Goal: Task Accomplishment & Management: Use online tool/utility

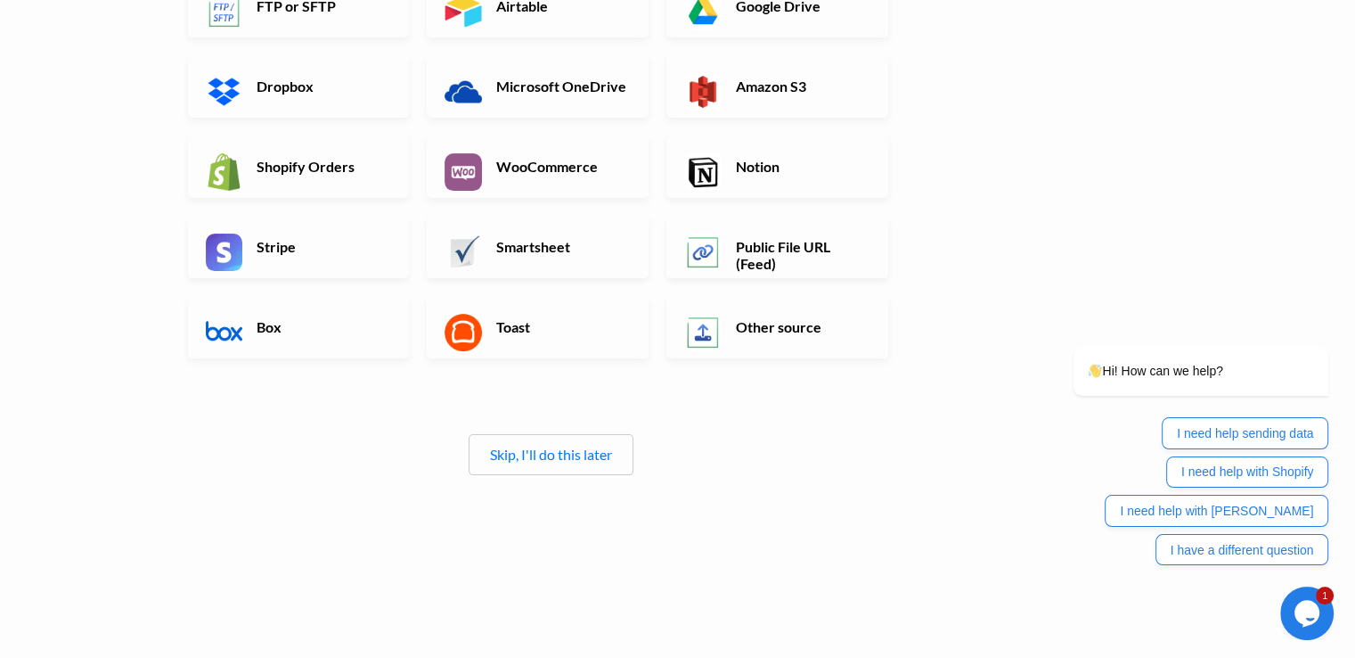
scroll to position [369, 0]
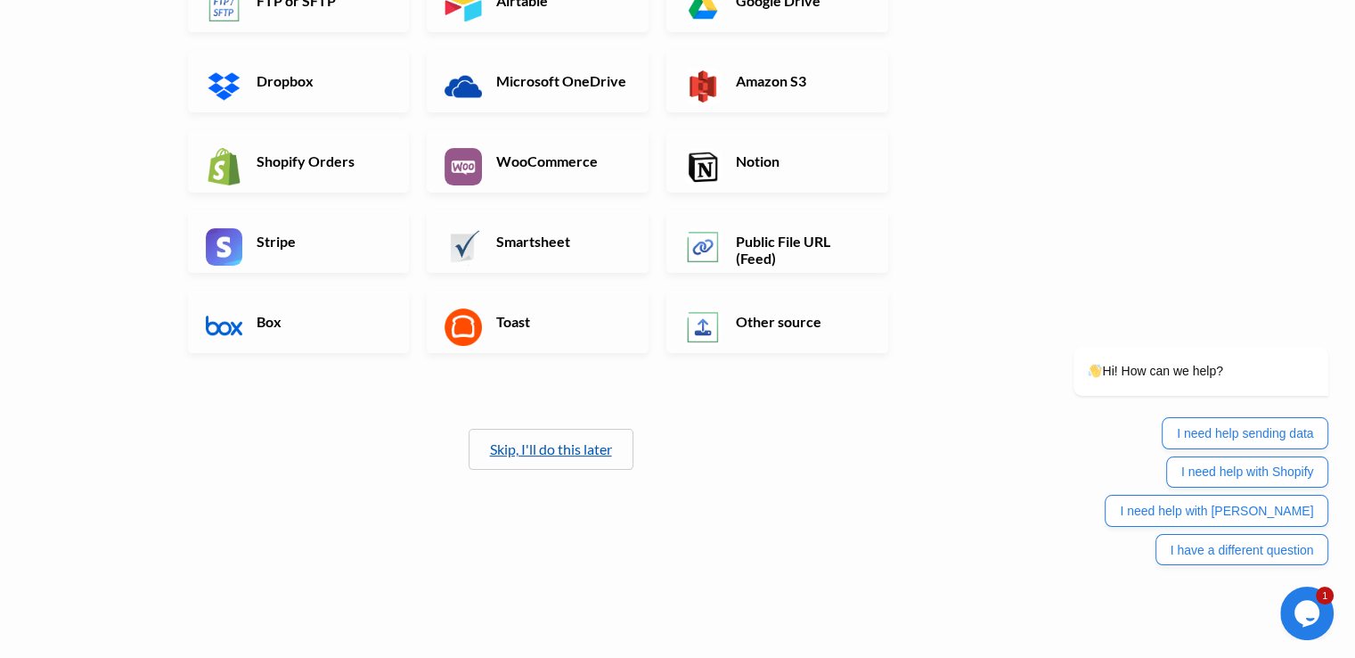
click at [560, 452] on link "Skip, I'll do this later" at bounding box center [551, 448] width 122 height 17
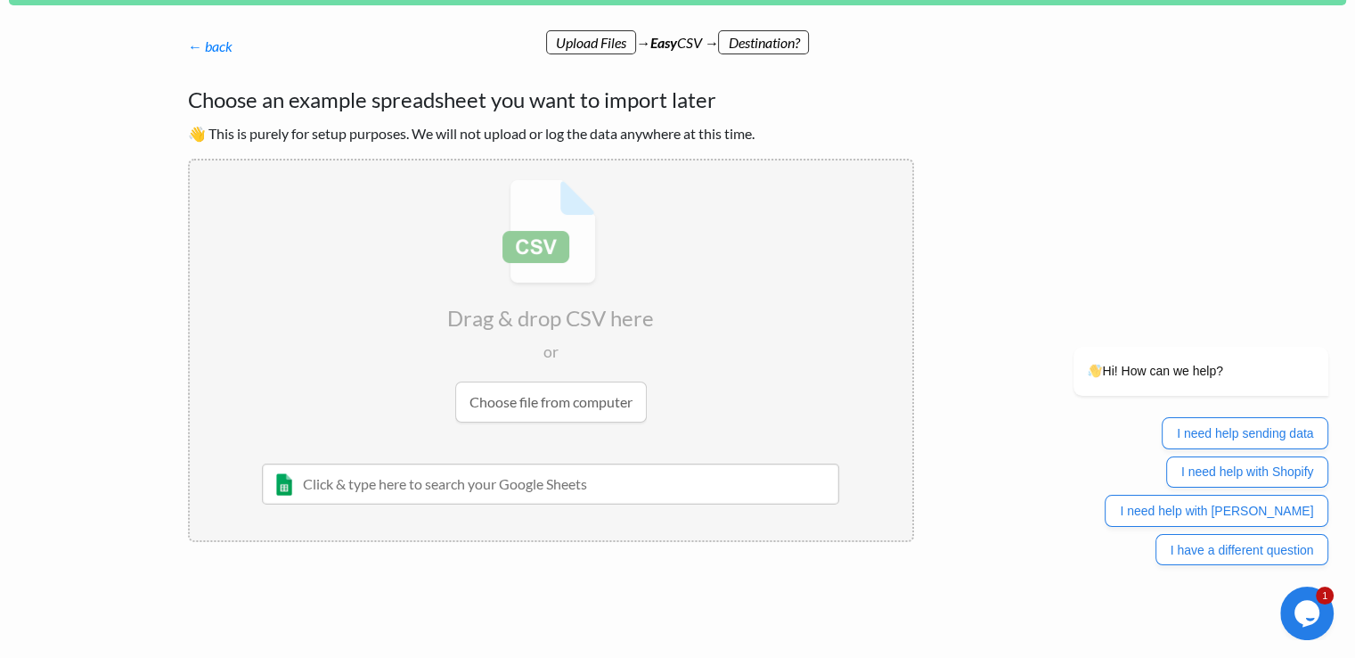
scroll to position [0, 0]
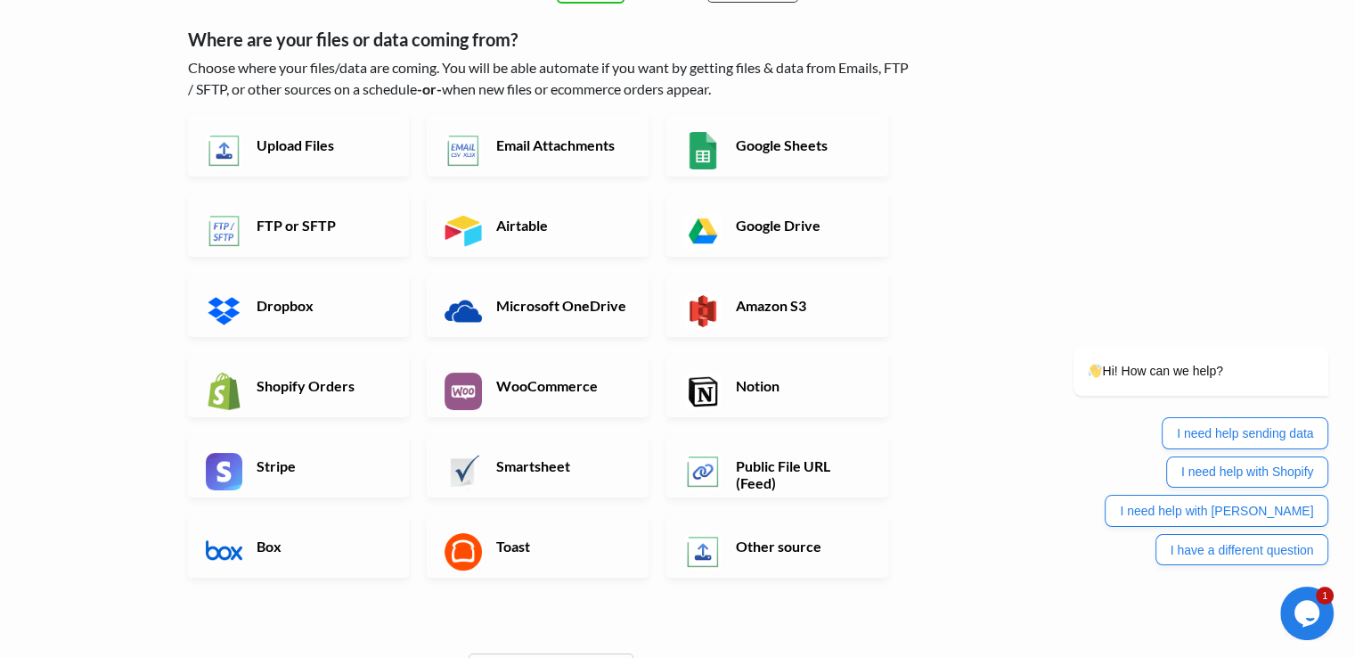
scroll to position [85, 0]
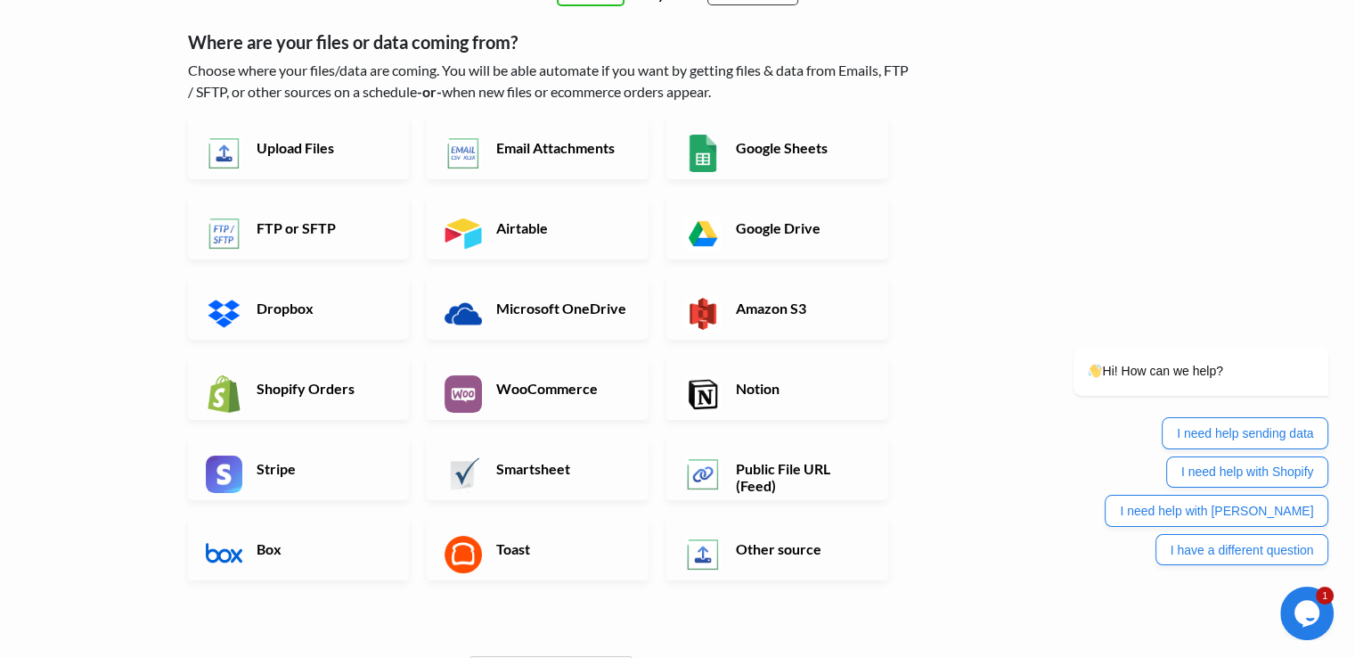
click at [317, 153] on h6 "Upload Files" at bounding box center [322, 147] width 140 height 17
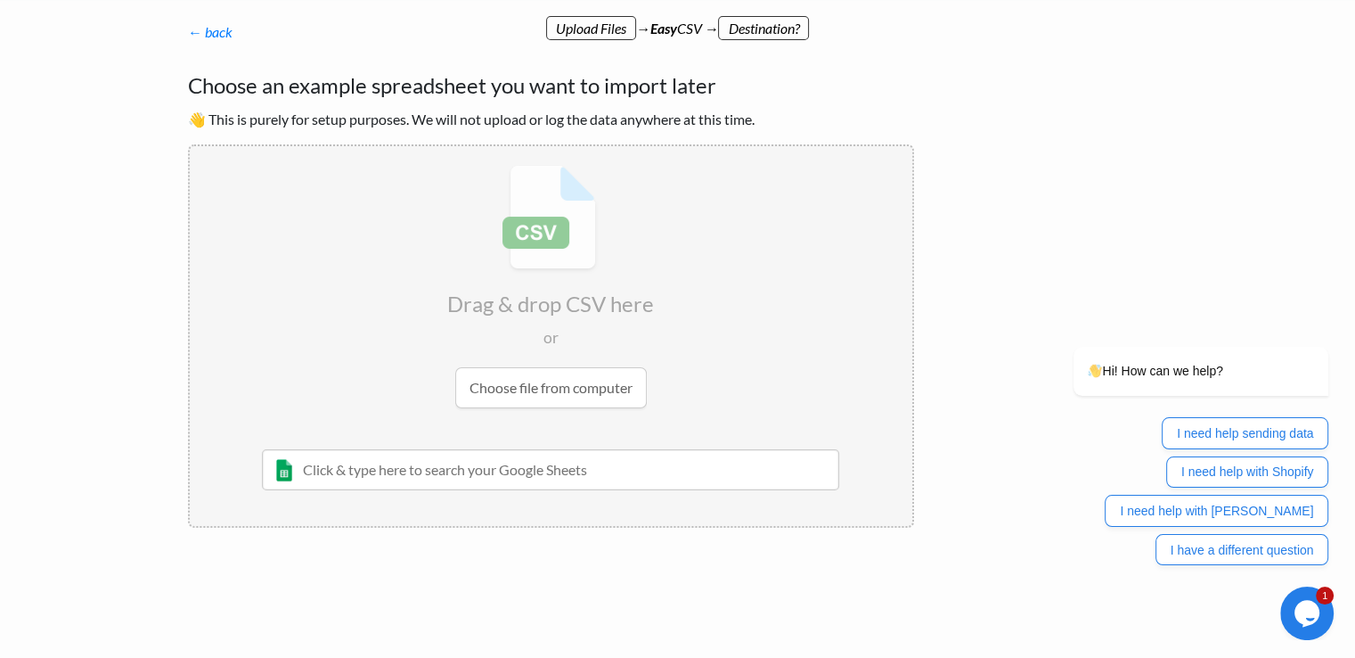
scroll to position [0, 0]
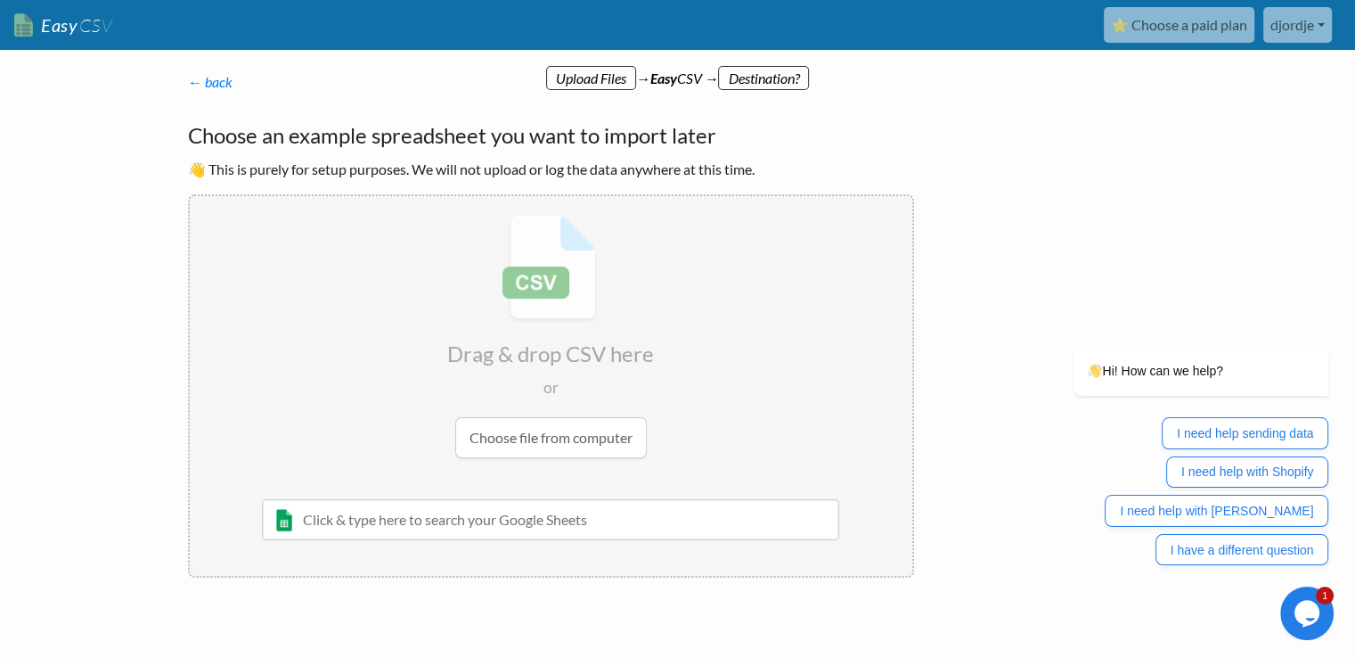
click at [553, 437] on input "file" at bounding box center [551, 336] width 723 height 281
click at [505, 443] on input "file" at bounding box center [551, 336] width 723 height 281
click at [453, 520] on input "text" at bounding box center [551, 519] width 578 height 41
click at [549, 305] on input "file" at bounding box center [551, 336] width 723 height 281
type input "C:\fakepath\piquadro_test_stock update_csv.csv"
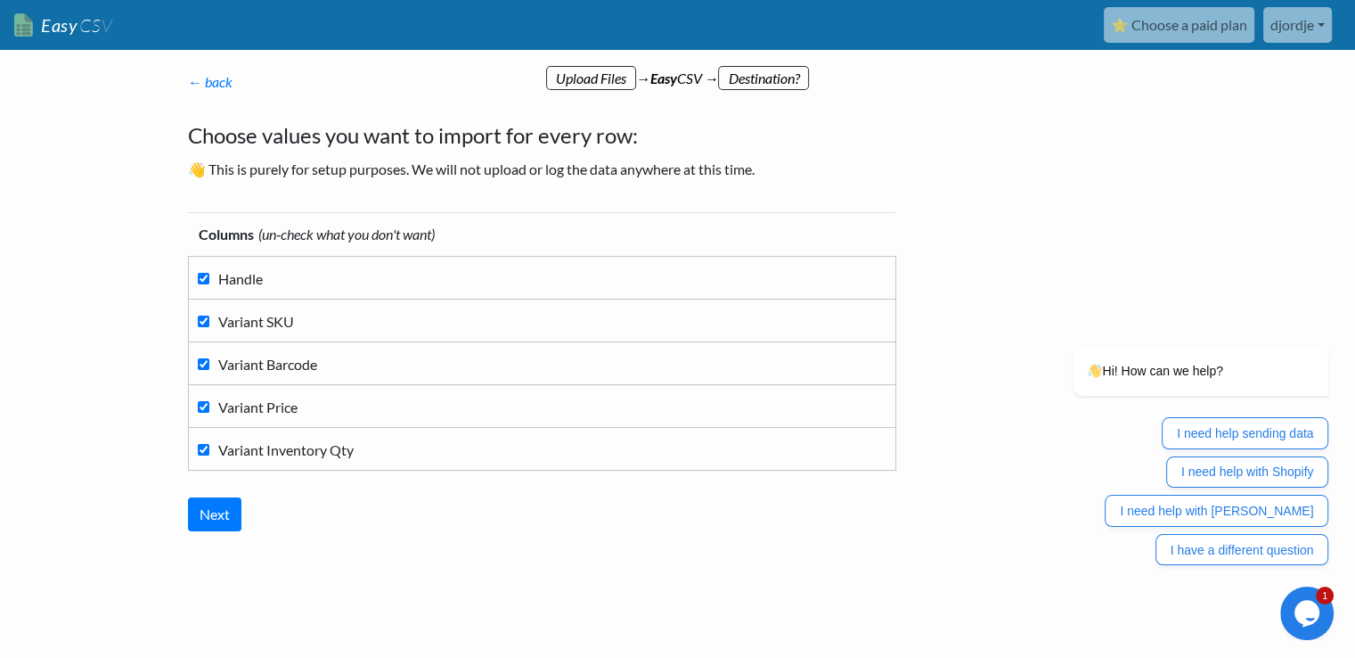
click at [202, 278] on input "Handle" at bounding box center [204, 279] width 12 height 12
checkbox input "false"
click at [206, 322] on input "Variant SKU" at bounding box center [204, 321] width 12 height 12
checkbox input "false"
click at [203, 362] on input "Variant Barcode" at bounding box center [204, 364] width 12 height 12
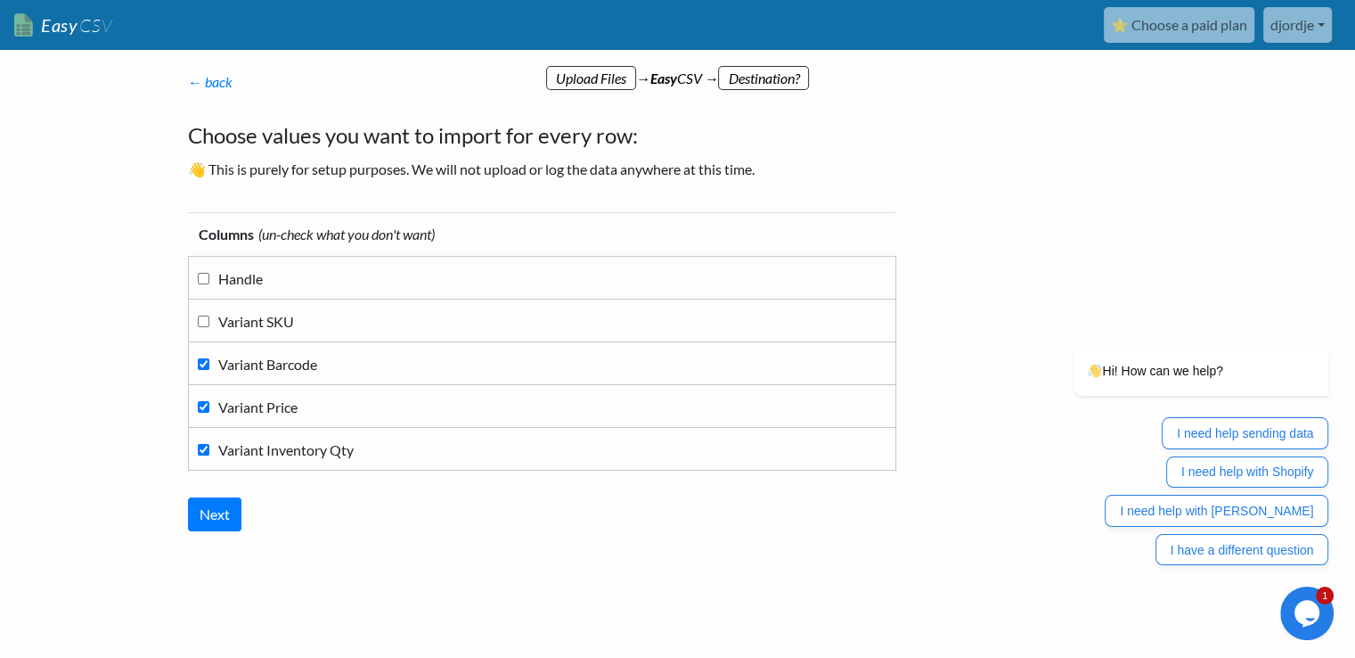
checkbox input "false"
click at [224, 513] on input "Next" at bounding box center [214, 514] width 53 height 34
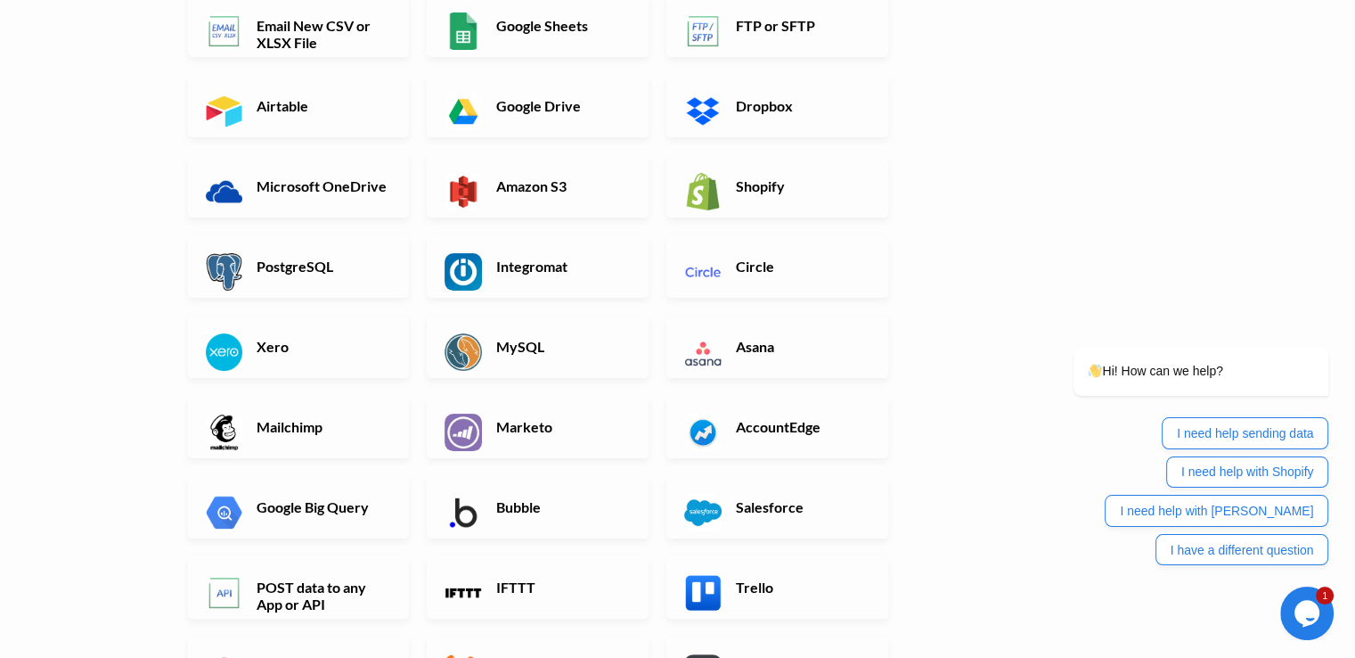
scroll to position [86, 0]
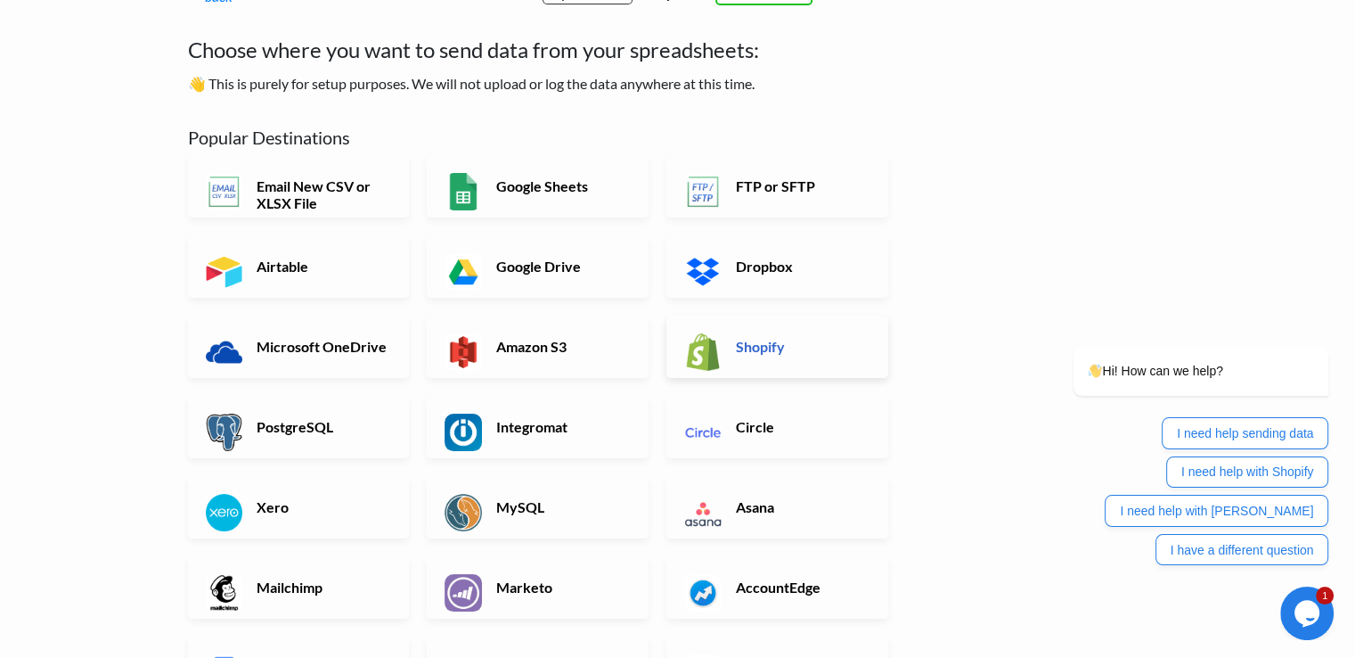
click at [766, 330] on link "Shopify" at bounding box center [778, 346] width 222 height 62
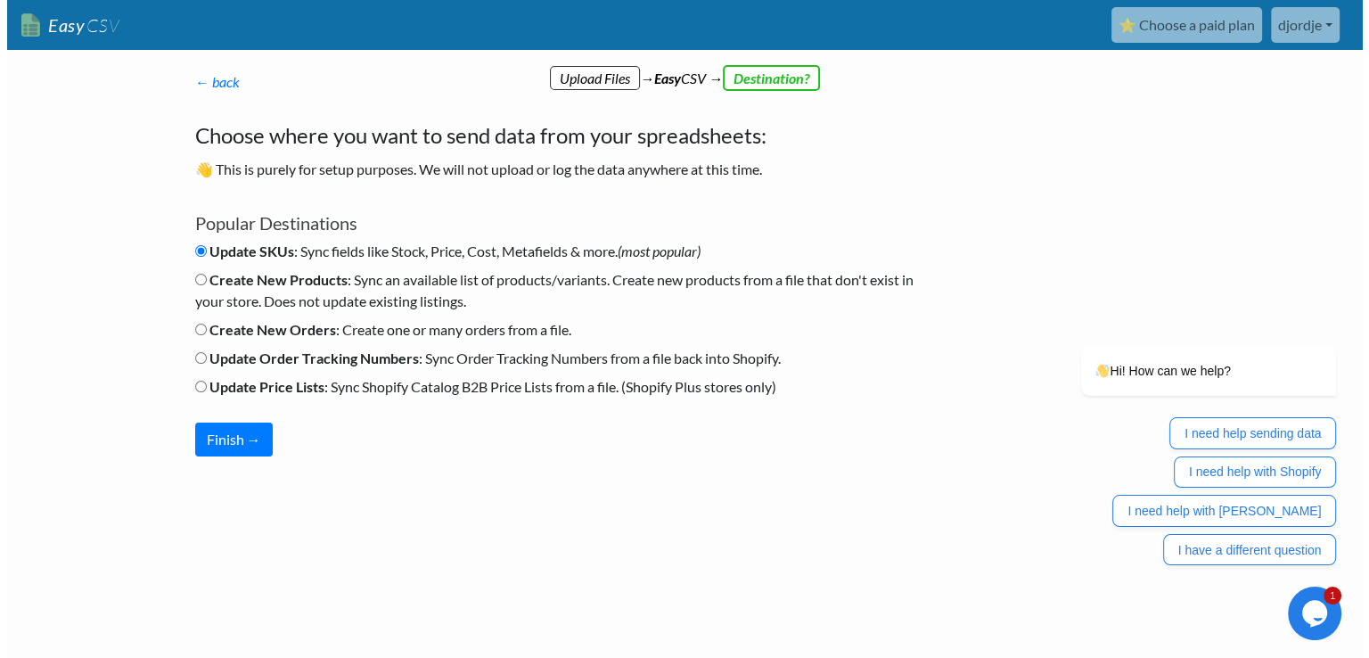
scroll to position [0, 0]
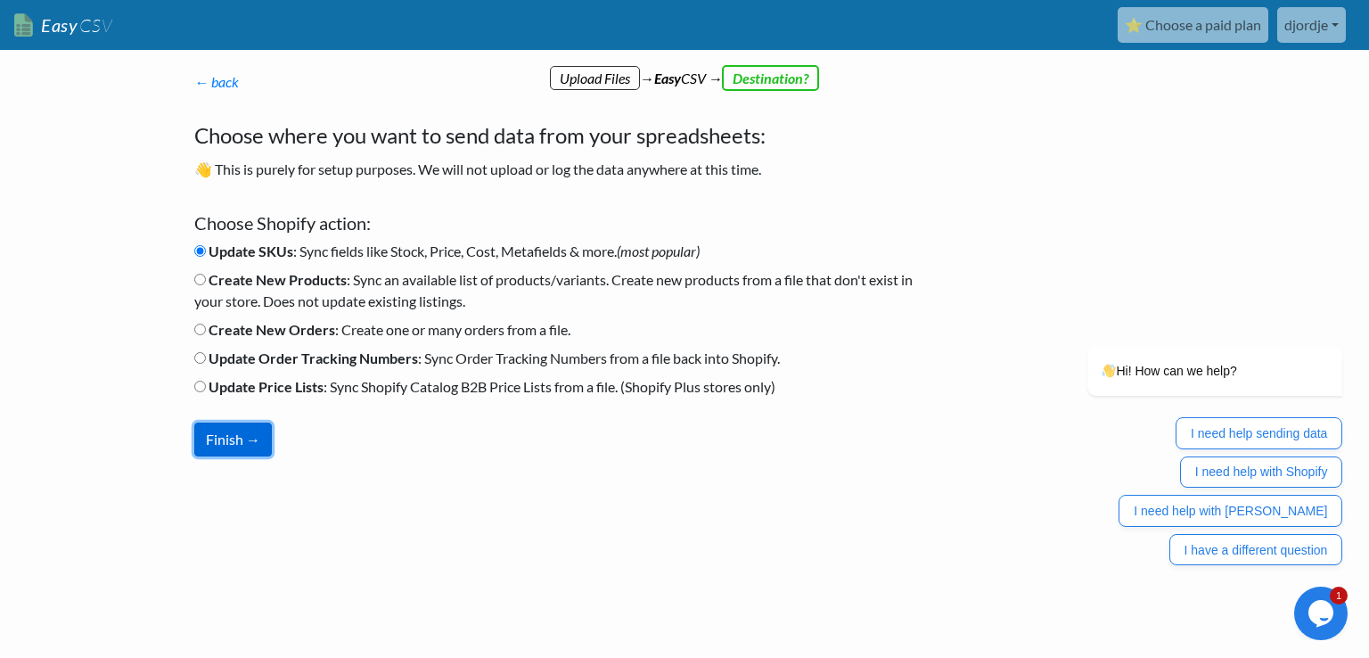
click at [255, 436] on button "Finish →" at bounding box center [233, 439] width 78 height 34
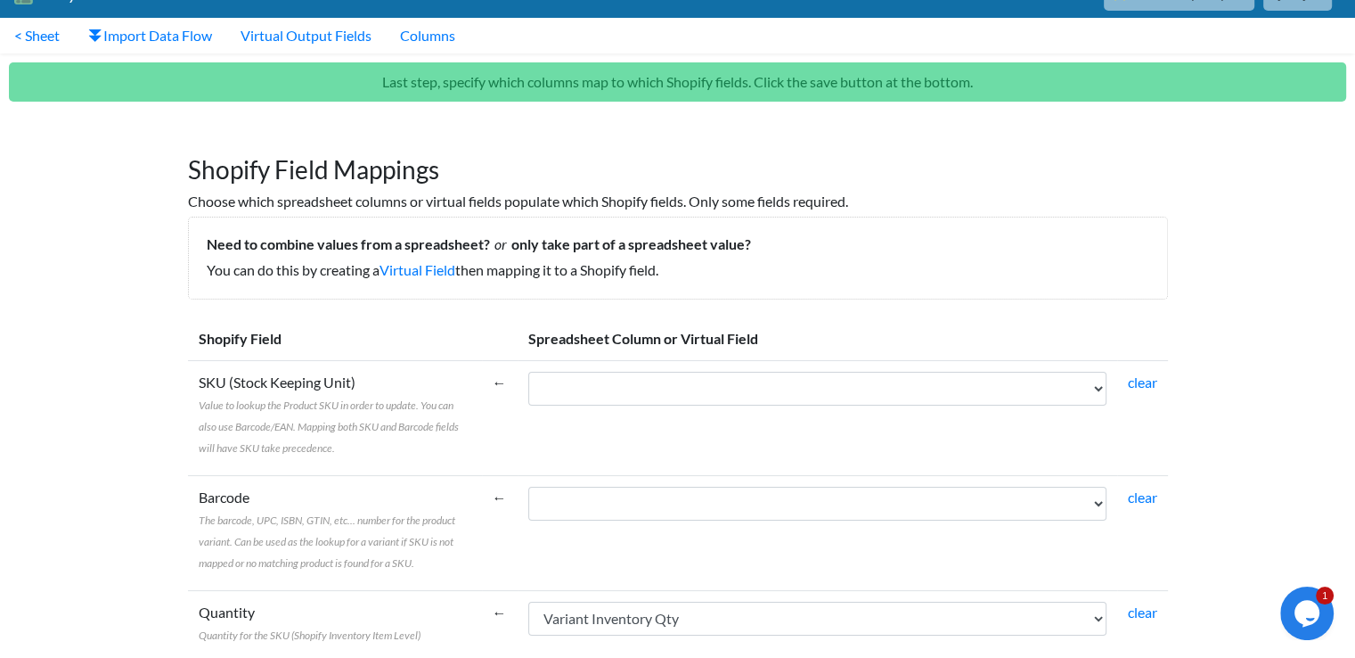
scroll to position [34, 0]
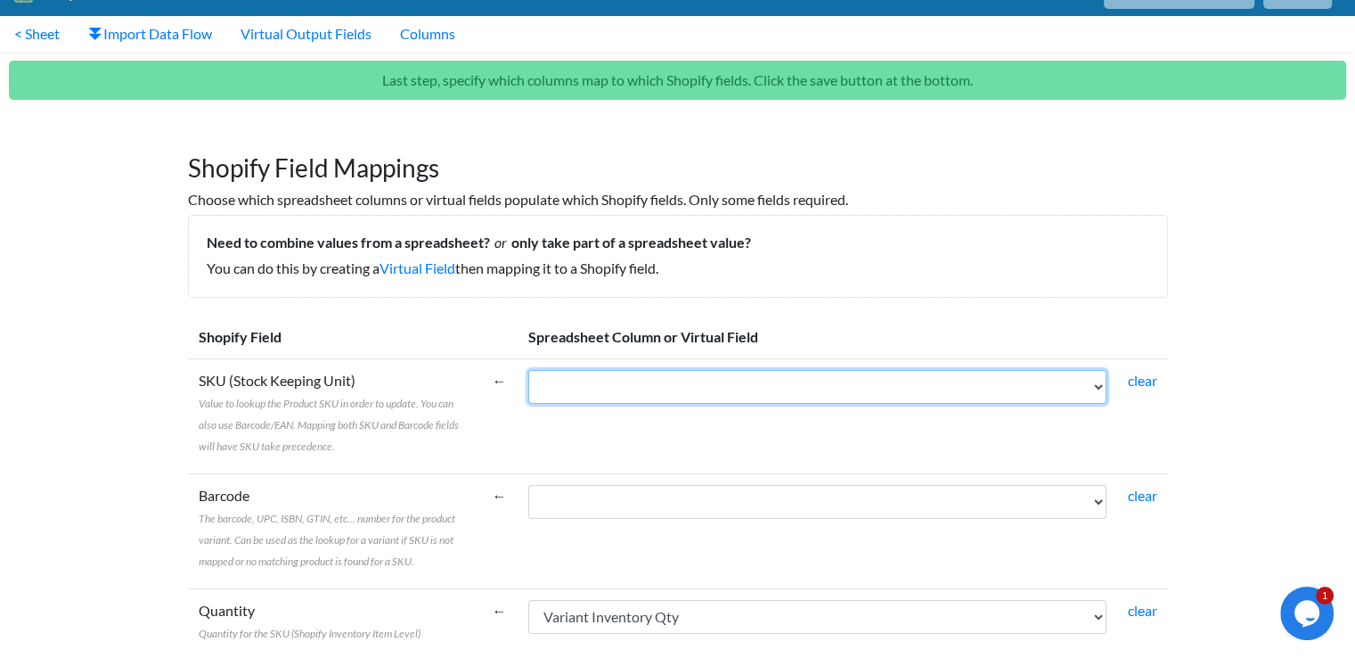
click at [1095, 386] on select "Variant Price Variant Inventory Qty" at bounding box center [817, 387] width 578 height 34
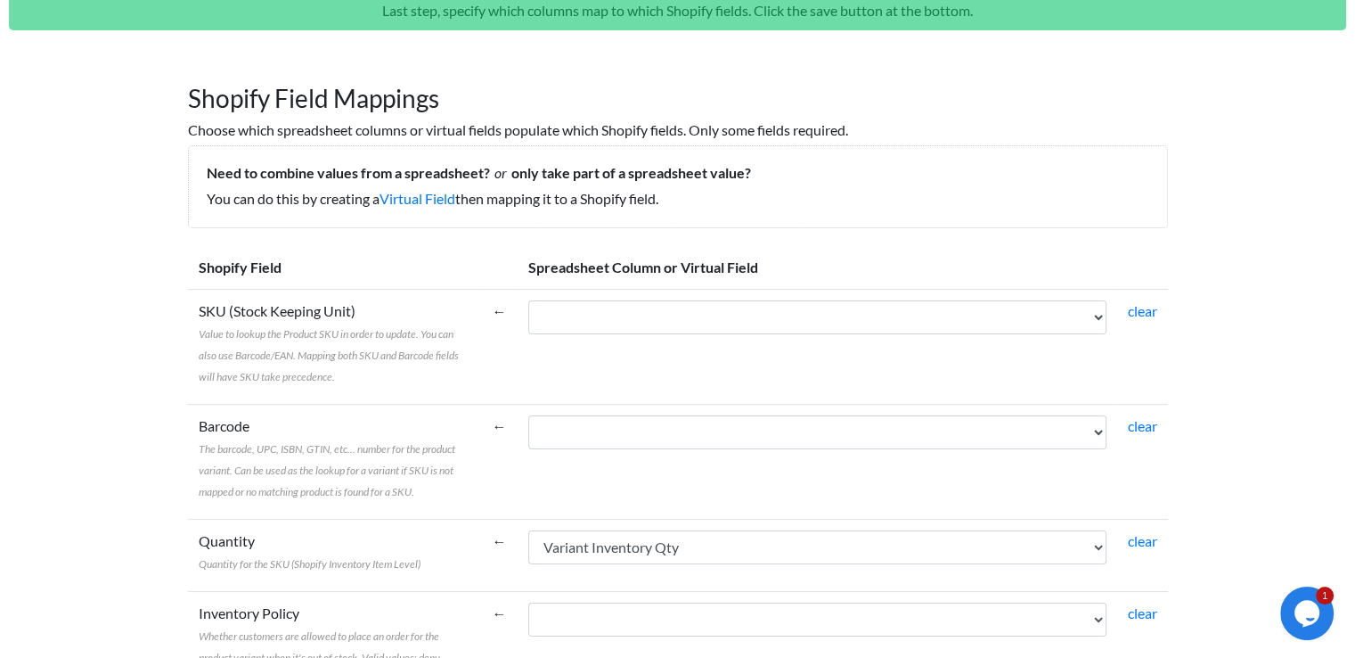
scroll to position [106, 0]
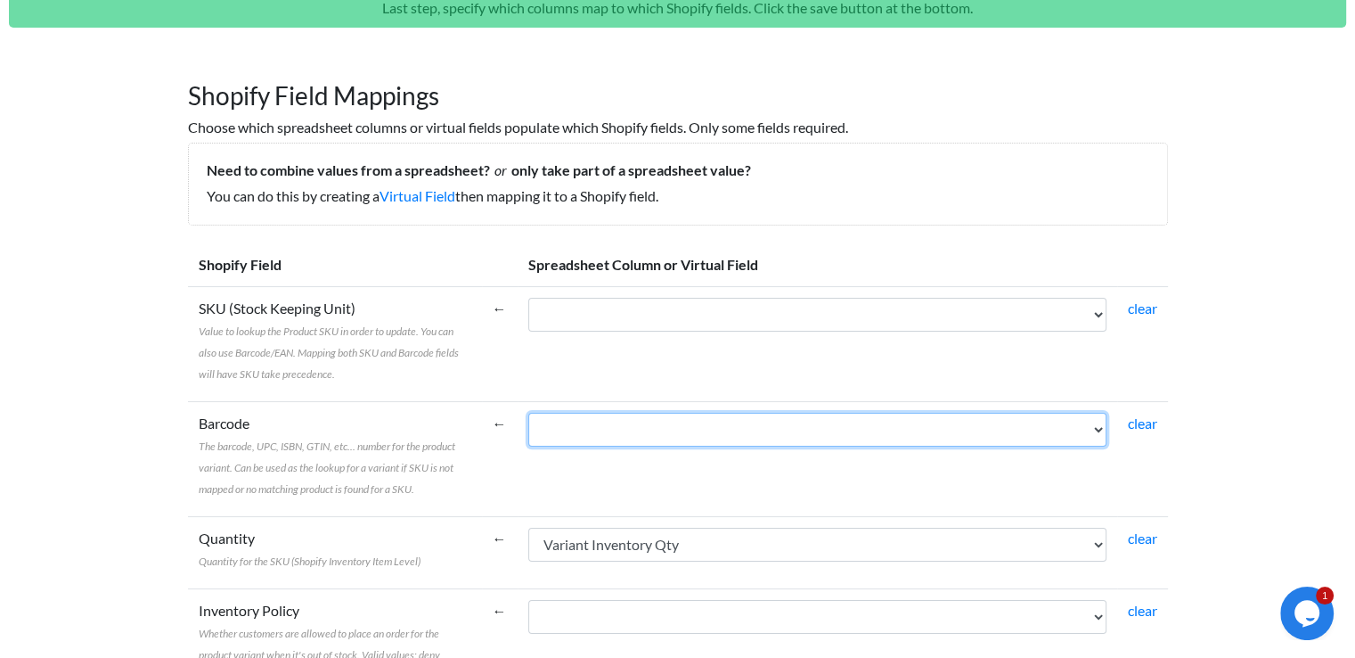
click at [866, 439] on select "Variant Price Variant Inventory Qty" at bounding box center [817, 430] width 578 height 34
click at [848, 438] on select "Variant Price Variant Inventory Qty" at bounding box center [817, 430] width 578 height 34
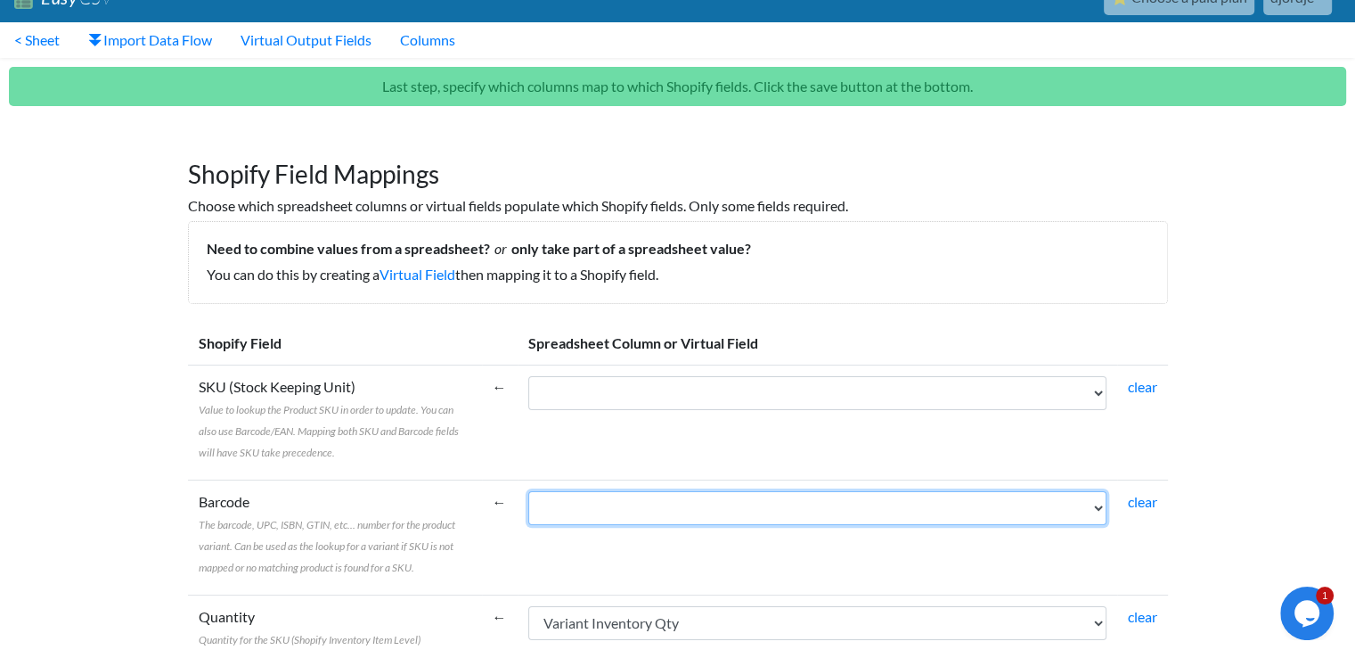
scroll to position [0, 0]
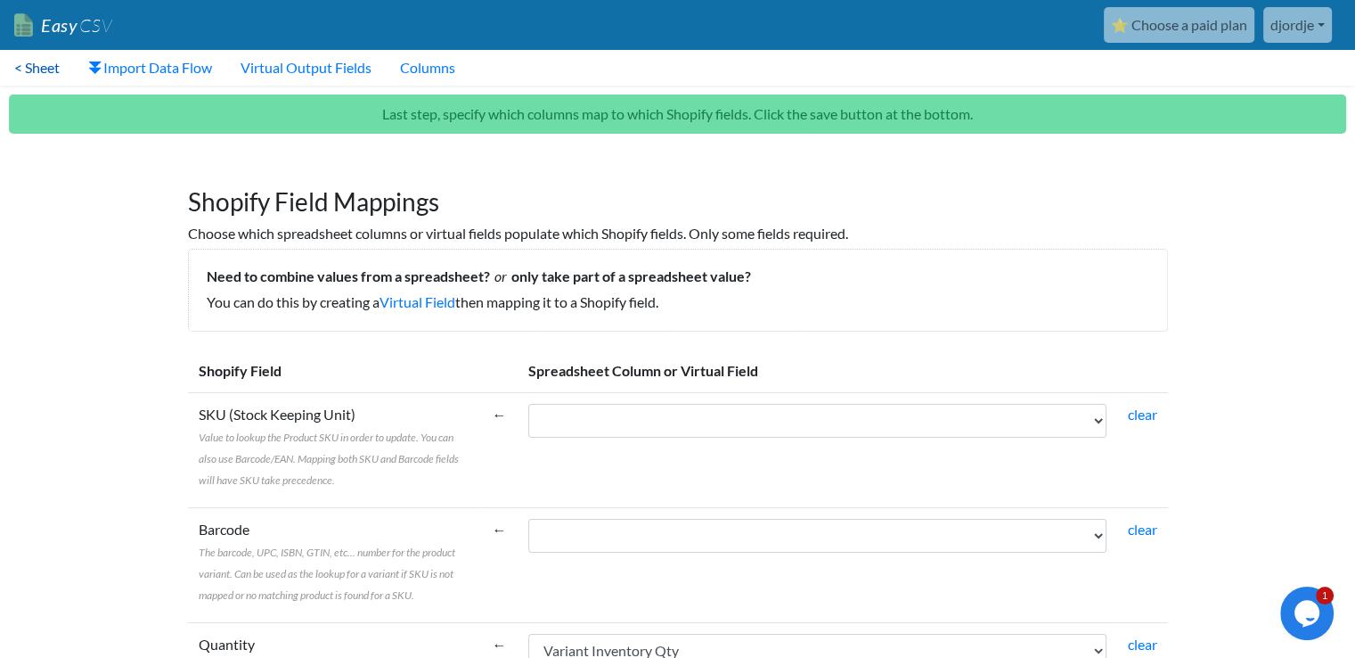
click at [23, 69] on link "< Sheet" at bounding box center [37, 68] width 74 height 36
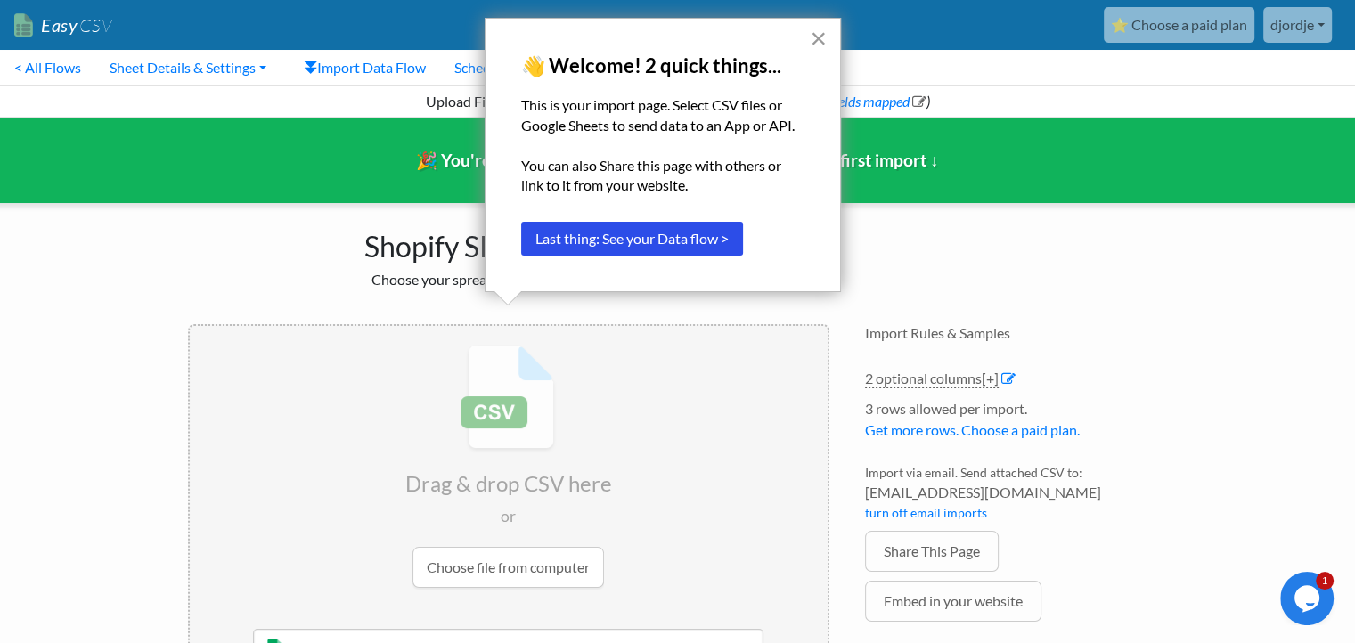
click at [820, 39] on button "×" at bounding box center [818, 38] width 17 height 29
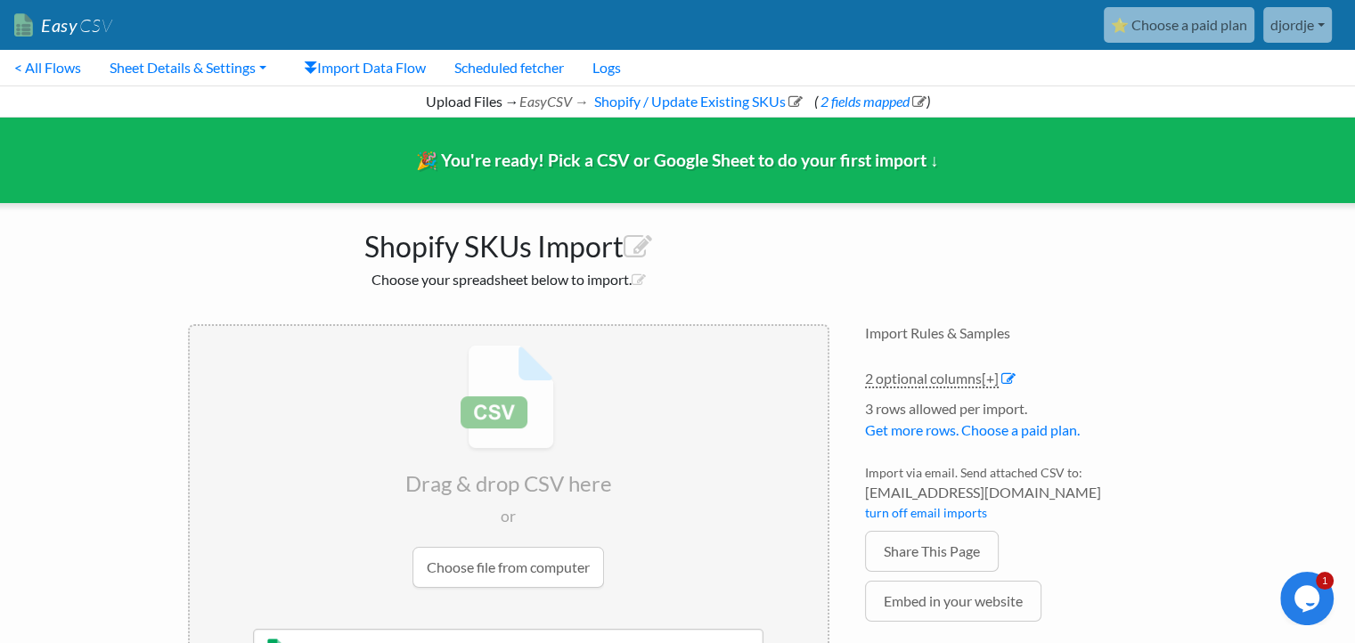
scroll to position [93, 0]
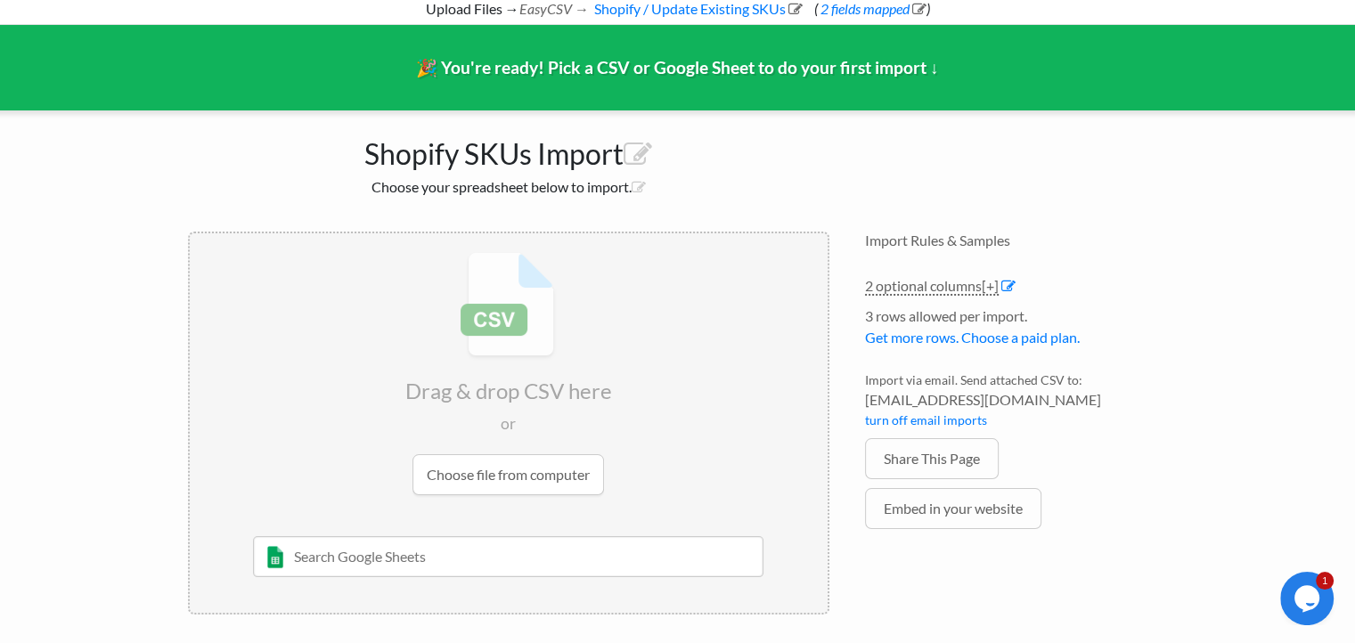
click at [516, 468] on input "file" at bounding box center [509, 373] width 638 height 281
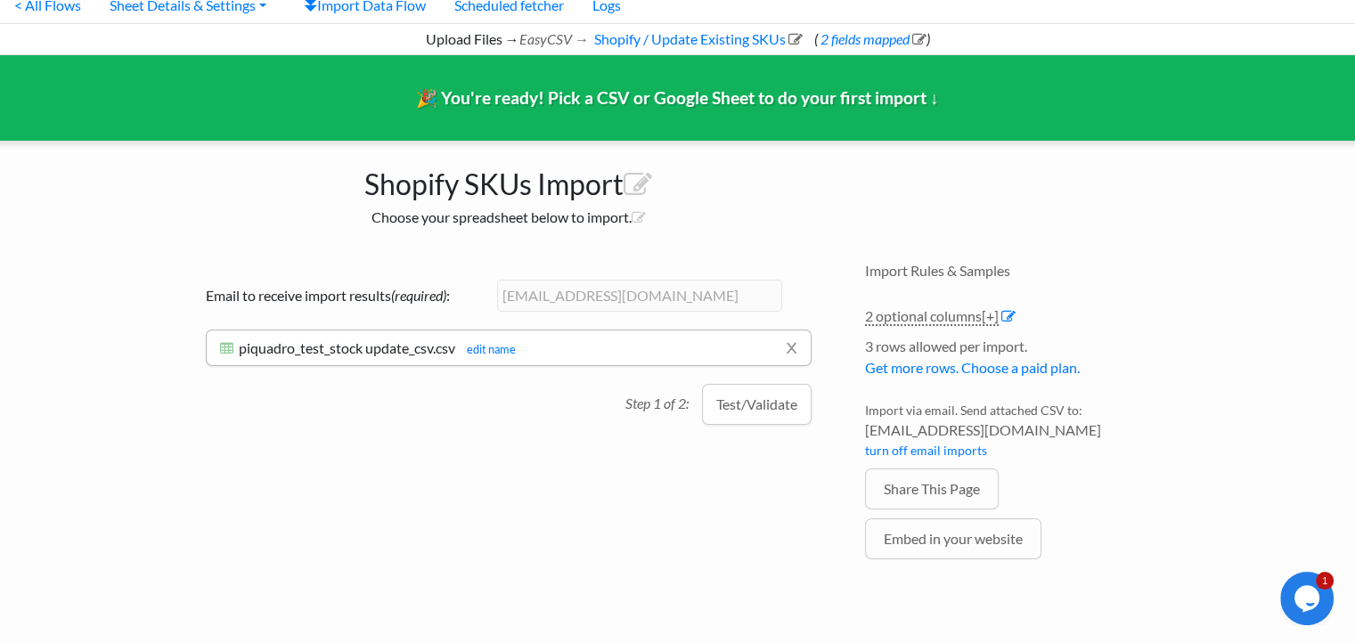
scroll to position [0, 13]
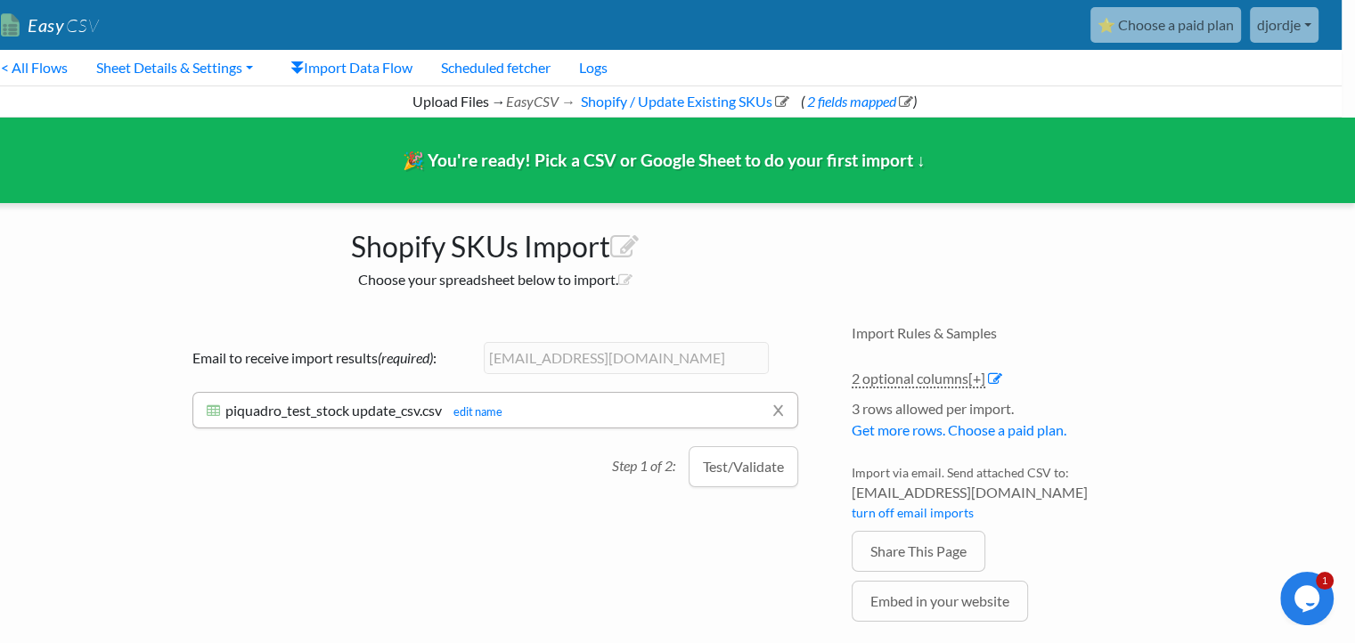
click at [53, 26] on link "Easy CSV" at bounding box center [50, 25] width 98 height 37
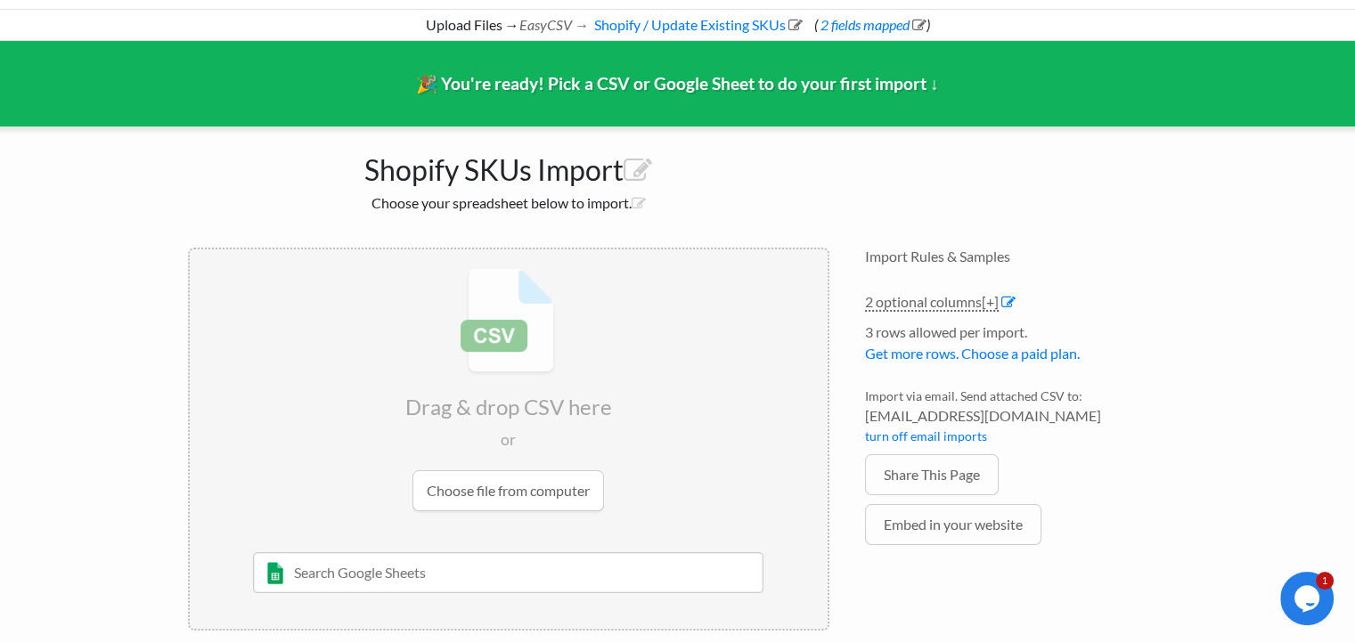
scroll to position [93, 0]
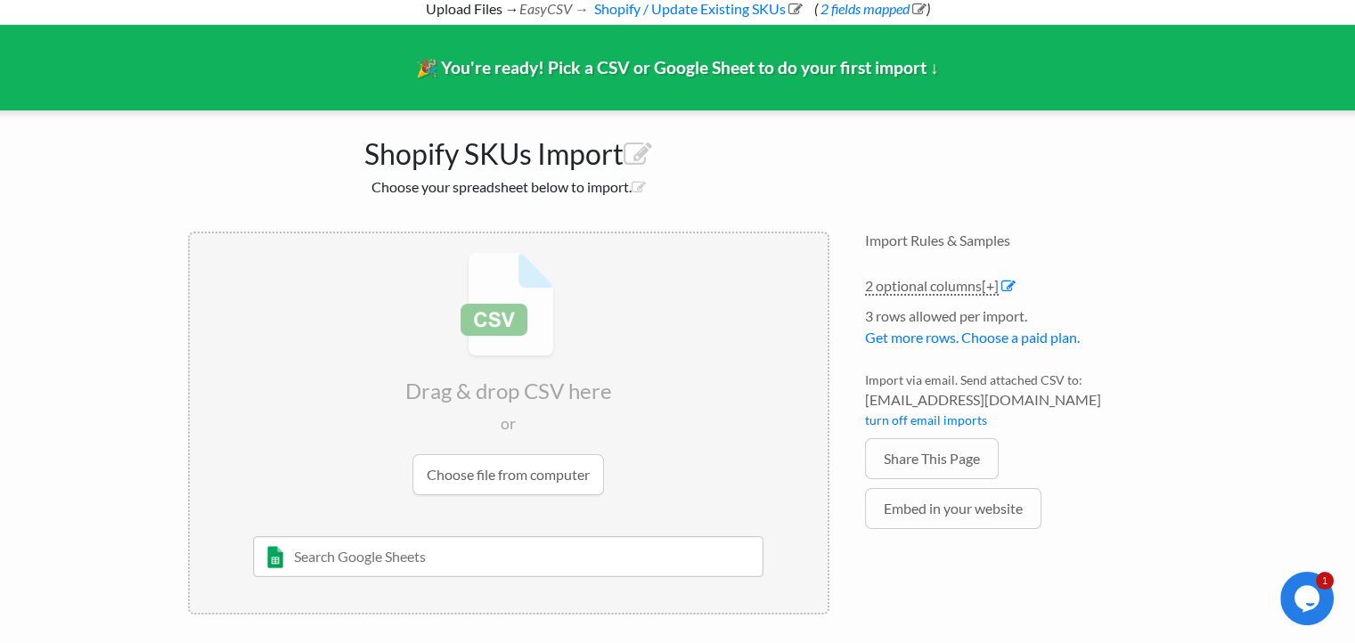
click at [531, 473] on input "file" at bounding box center [509, 373] width 638 height 281
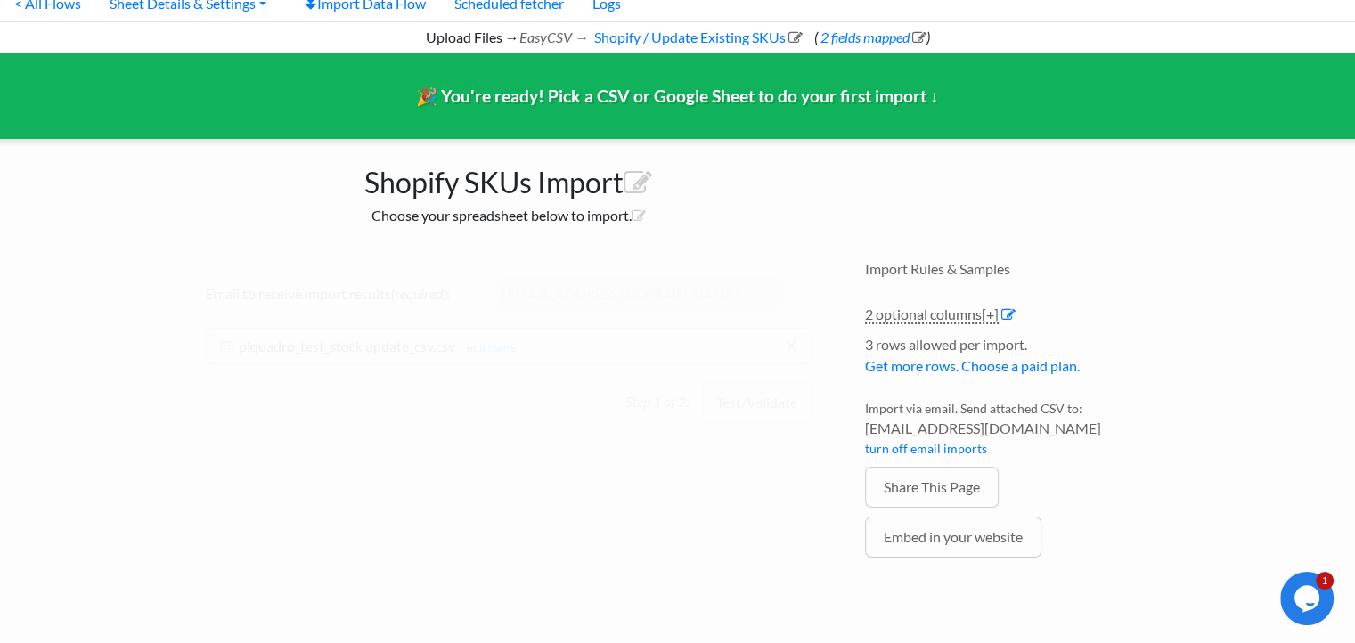
scroll to position [62, 0]
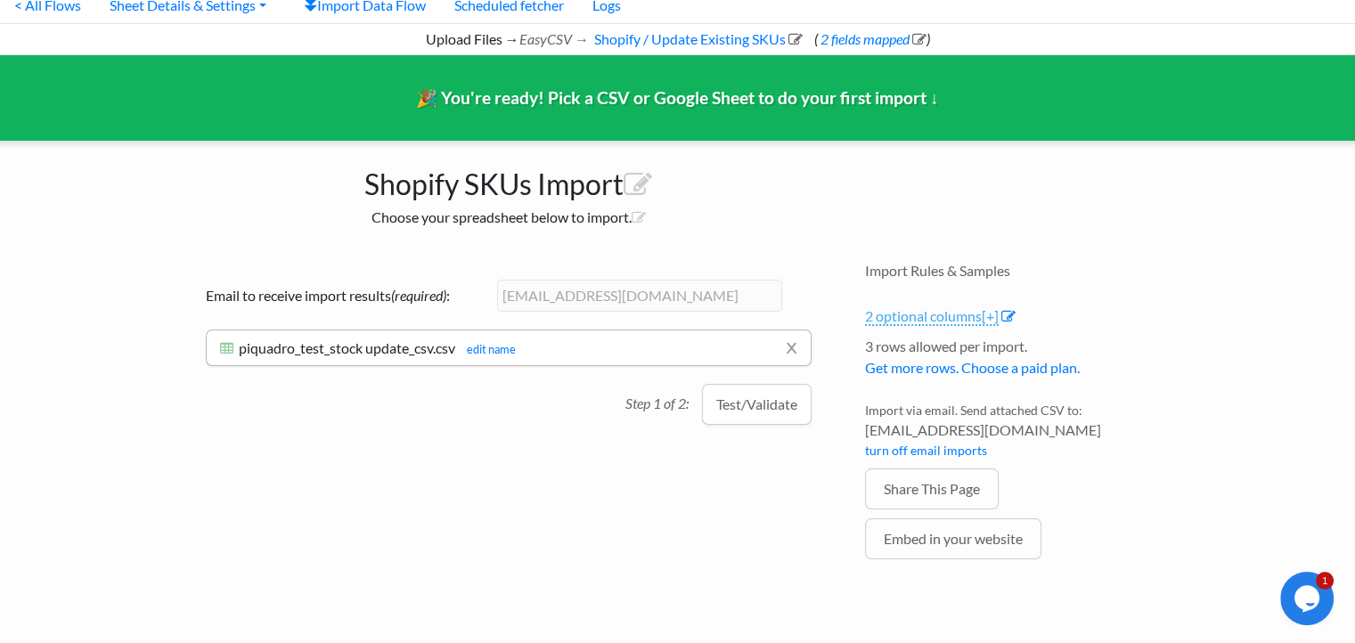
click at [992, 317] on span "[+]" at bounding box center [990, 315] width 17 height 17
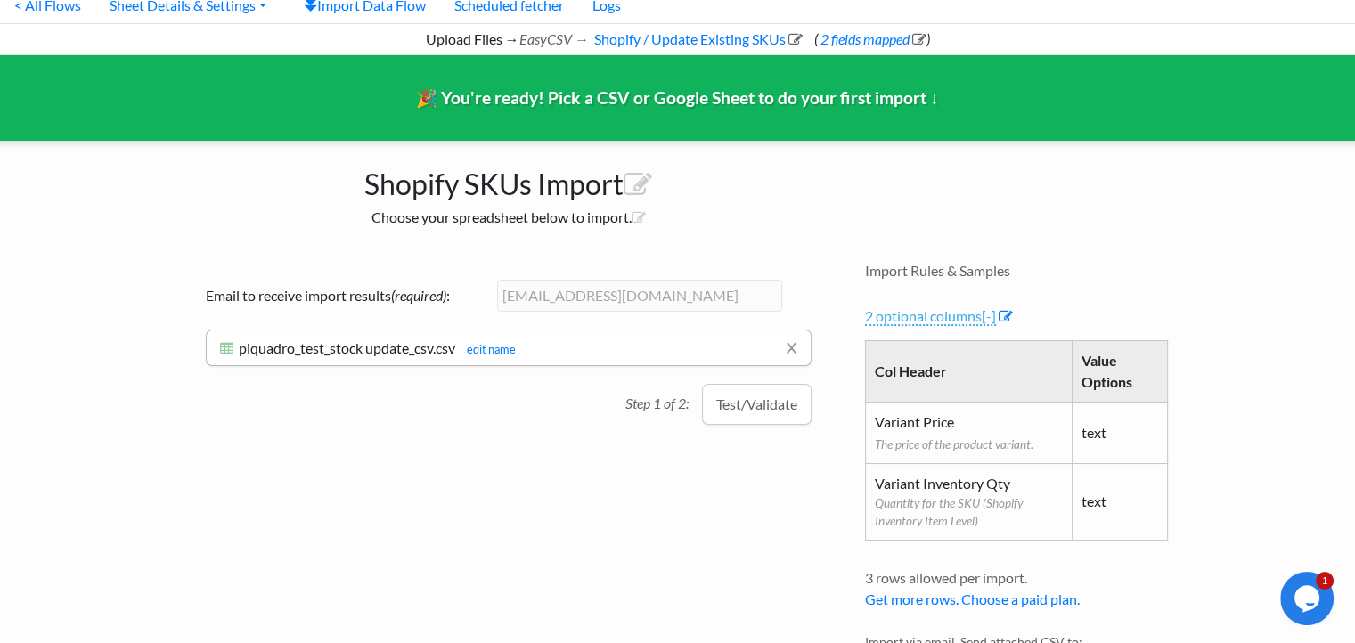
click at [992, 317] on span "[-]" at bounding box center [989, 315] width 14 height 17
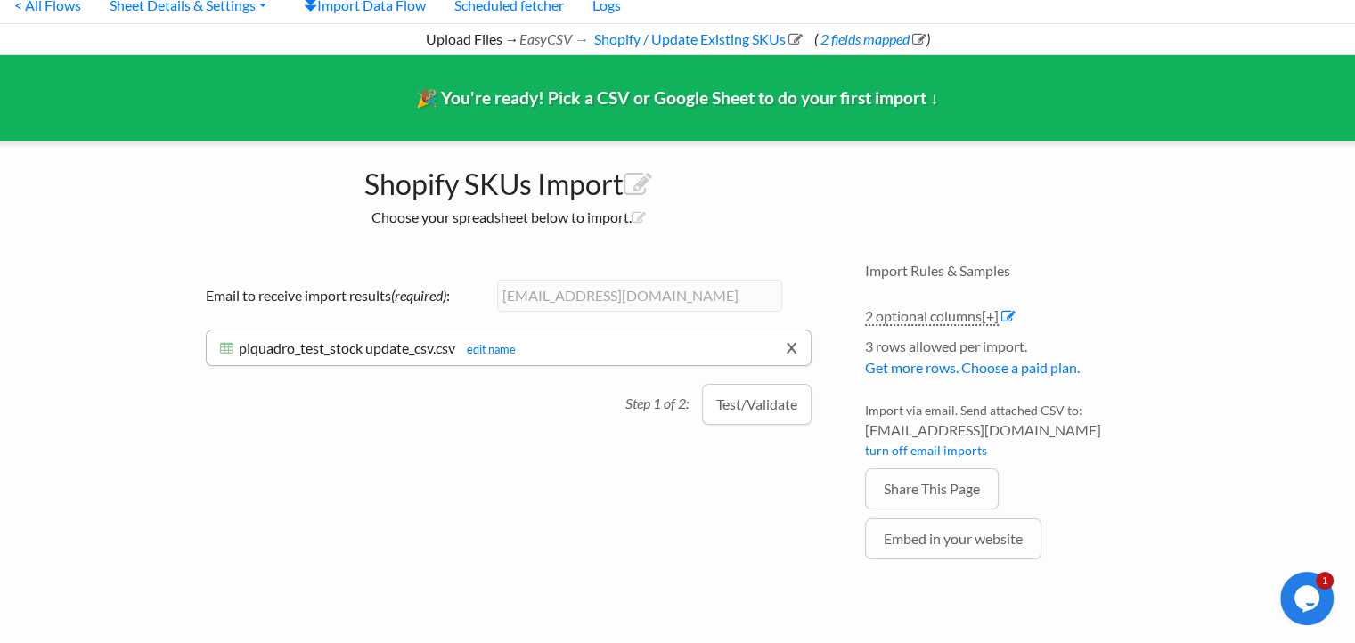
click at [792, 347] on link "x" at bounding box center [792, 348] width 12 height 34
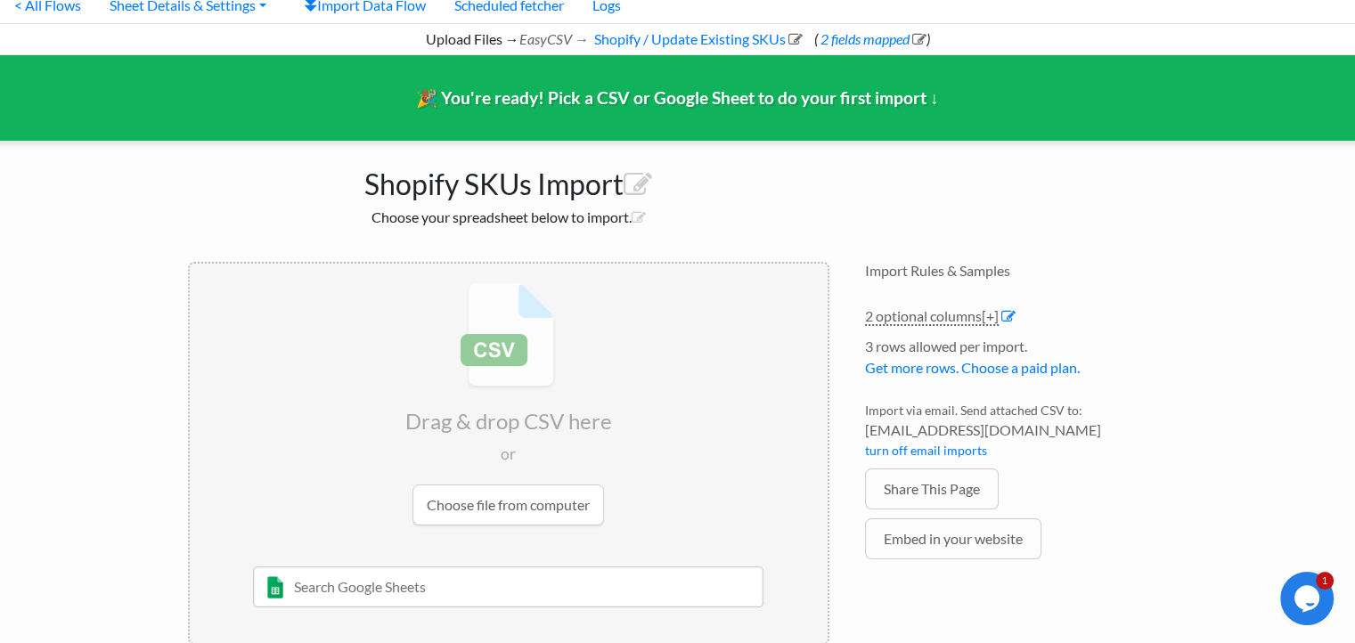
click at [513, 508] on input "file" at bounding box center [509, 404] width 638 height 281
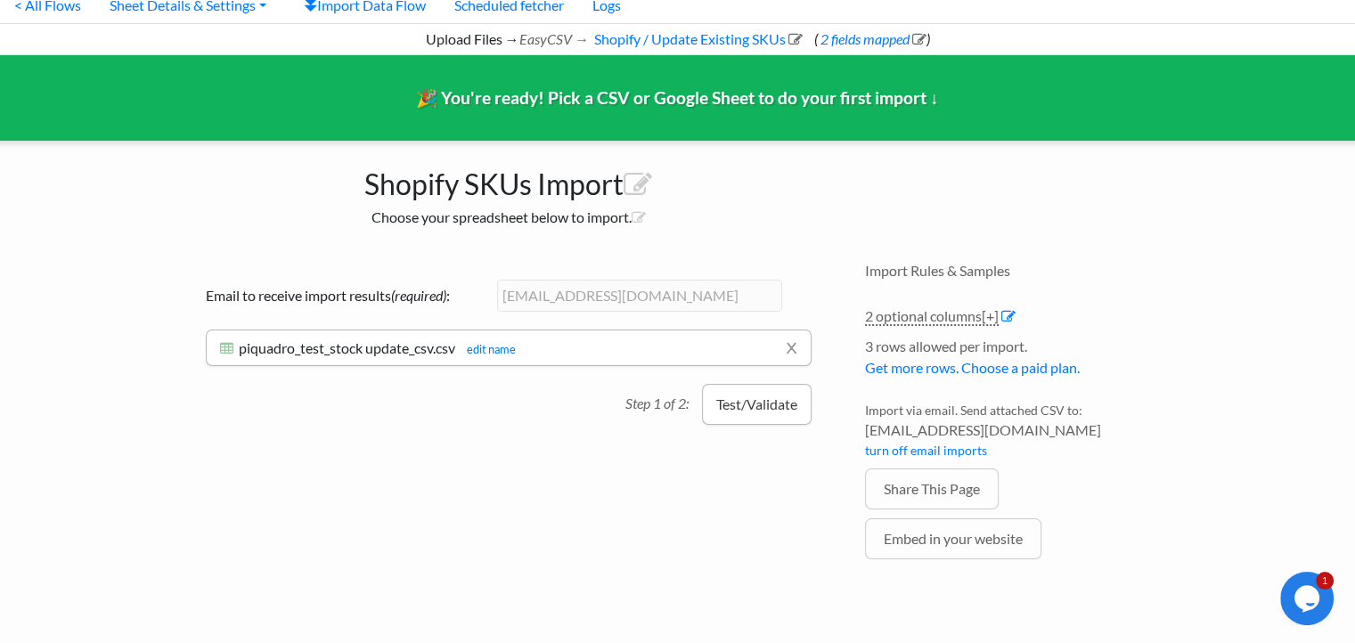
click at [766, 411] on button "Test/Validate" at bounding box center [757, 404] width 110 height 41
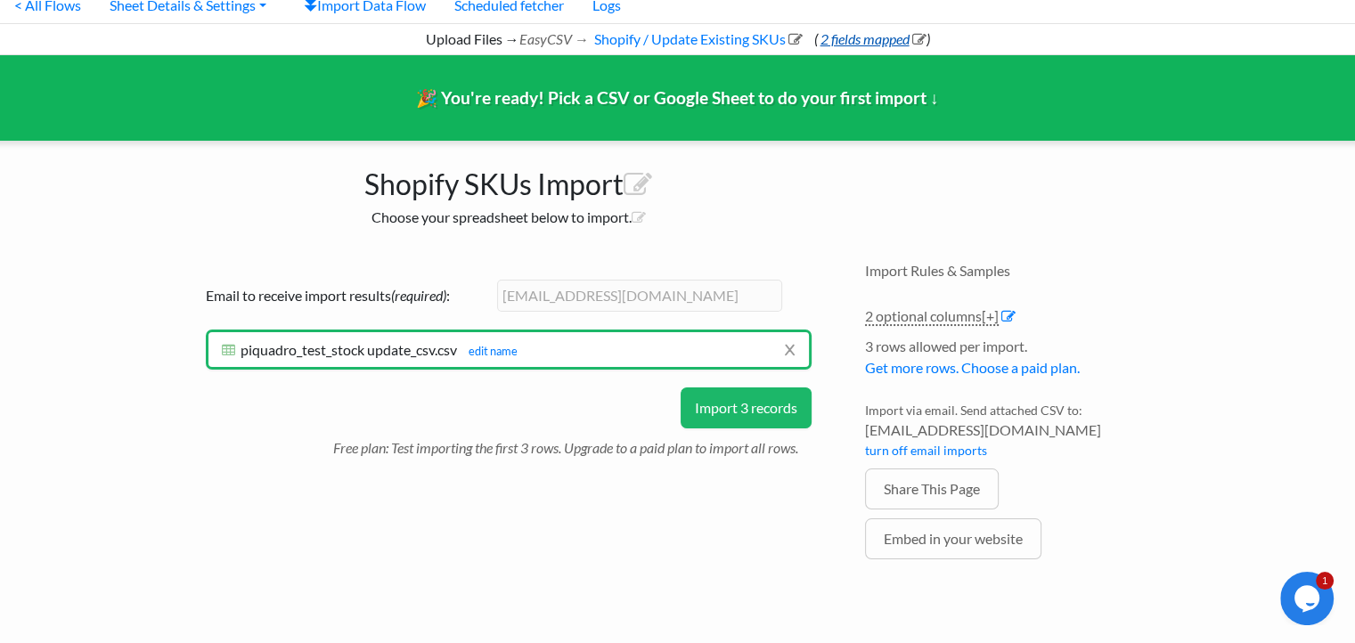
scroll to position [0, 10]
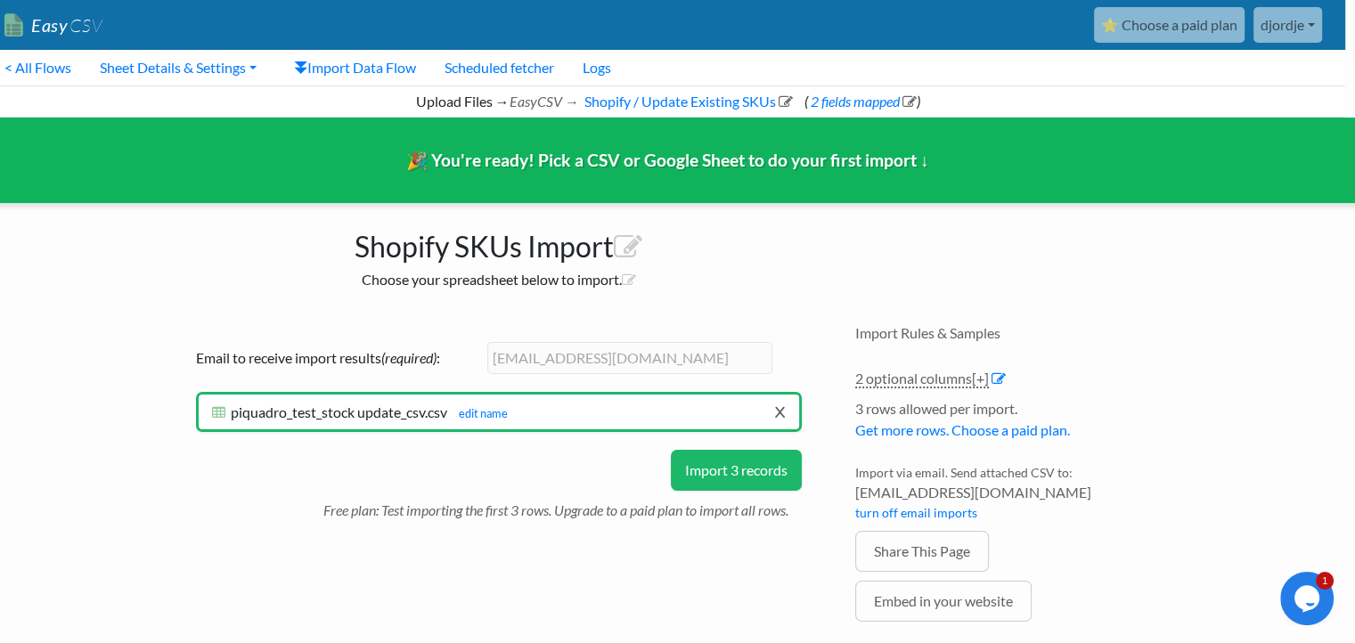
click at [782, 411] on link "x" at bounding box center [780, 412] width 12 height 34
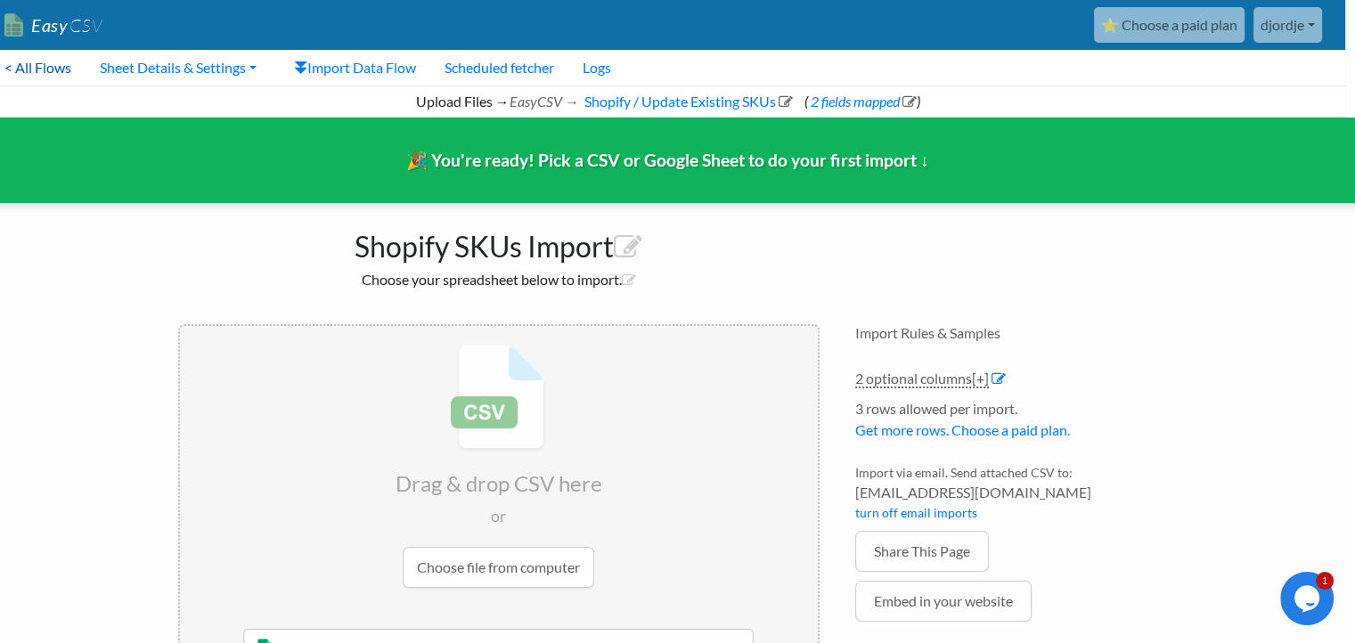
click at [29, 63] on link "< All Flows" at bounding box center [37, 68] width 95 height 36
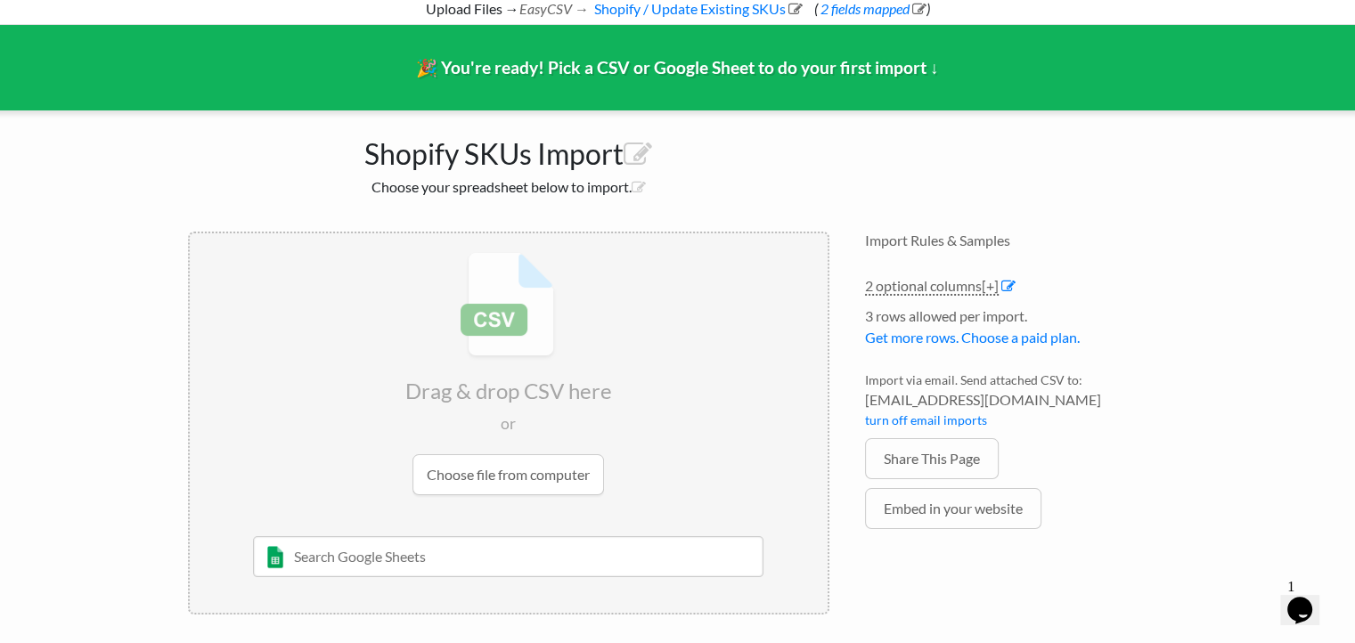
scroll to position [93, 0]
click at [436, 561] on input "text" at bounding box center [508, 556] width 511 height 41
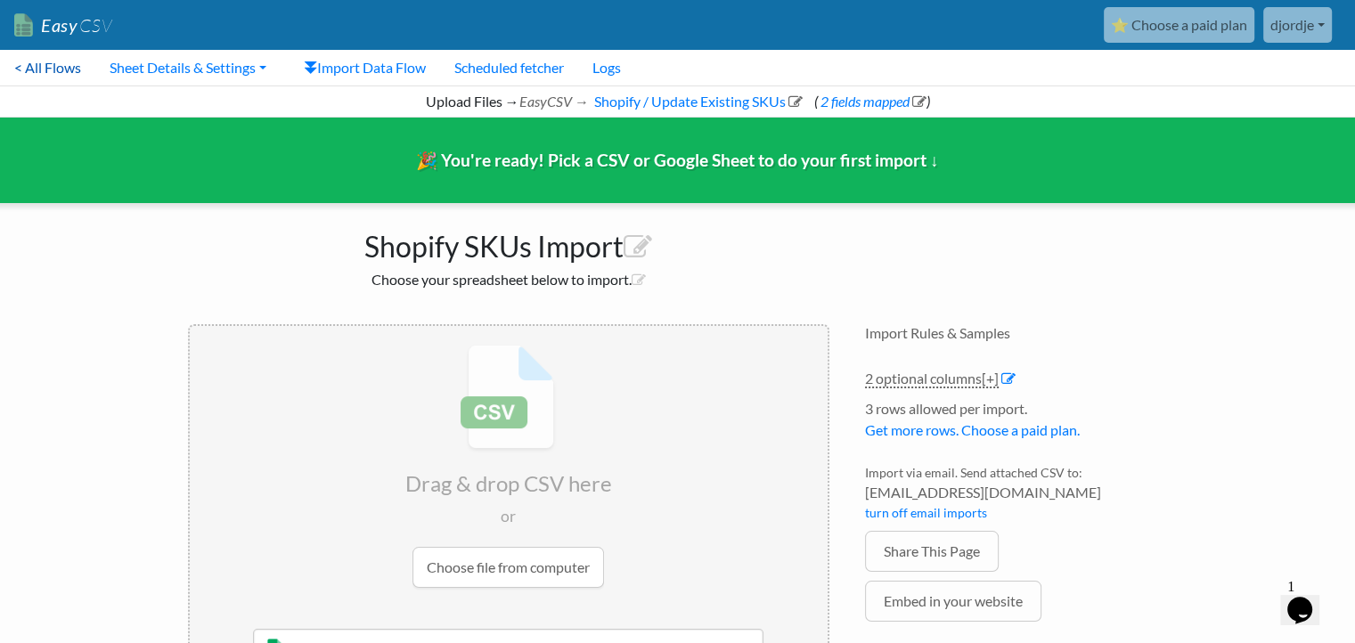
click at [50, 70] on link "< All Flows" at bounding box center [47, 68] width 95 height 36
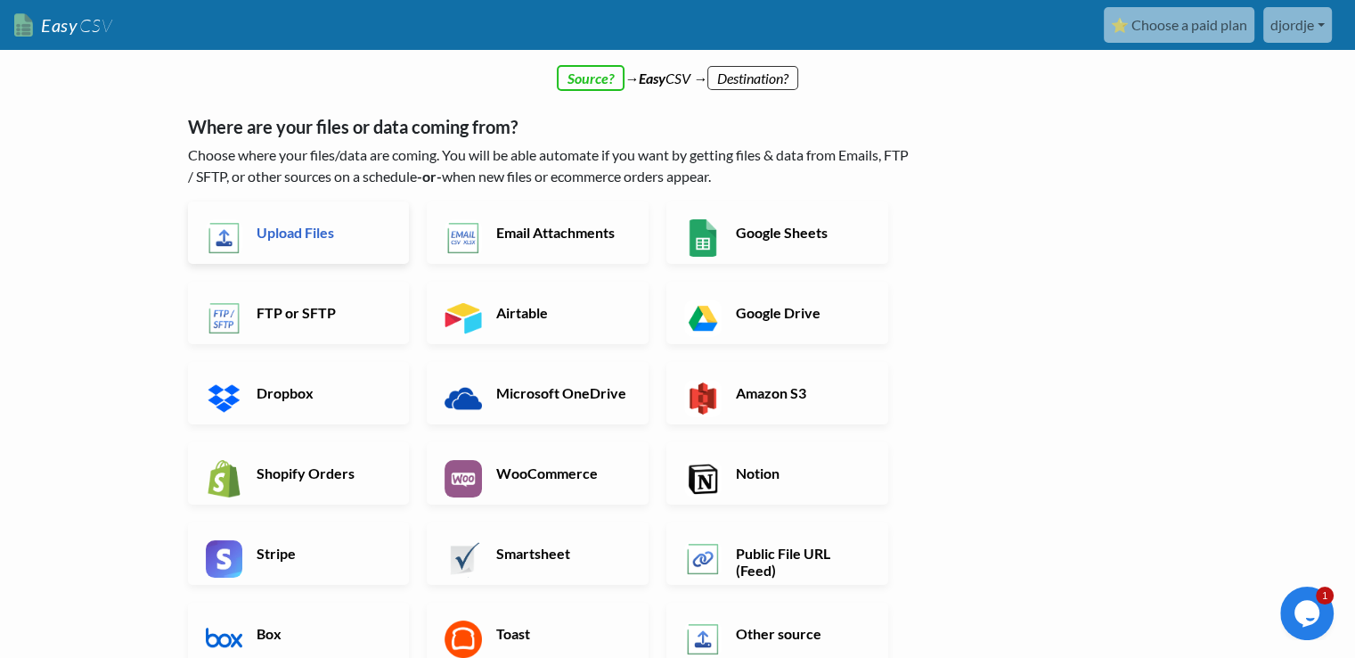
click at [346, 240] on h6 "Upload Files" at bounding box center [322, 232] width 140 height 17
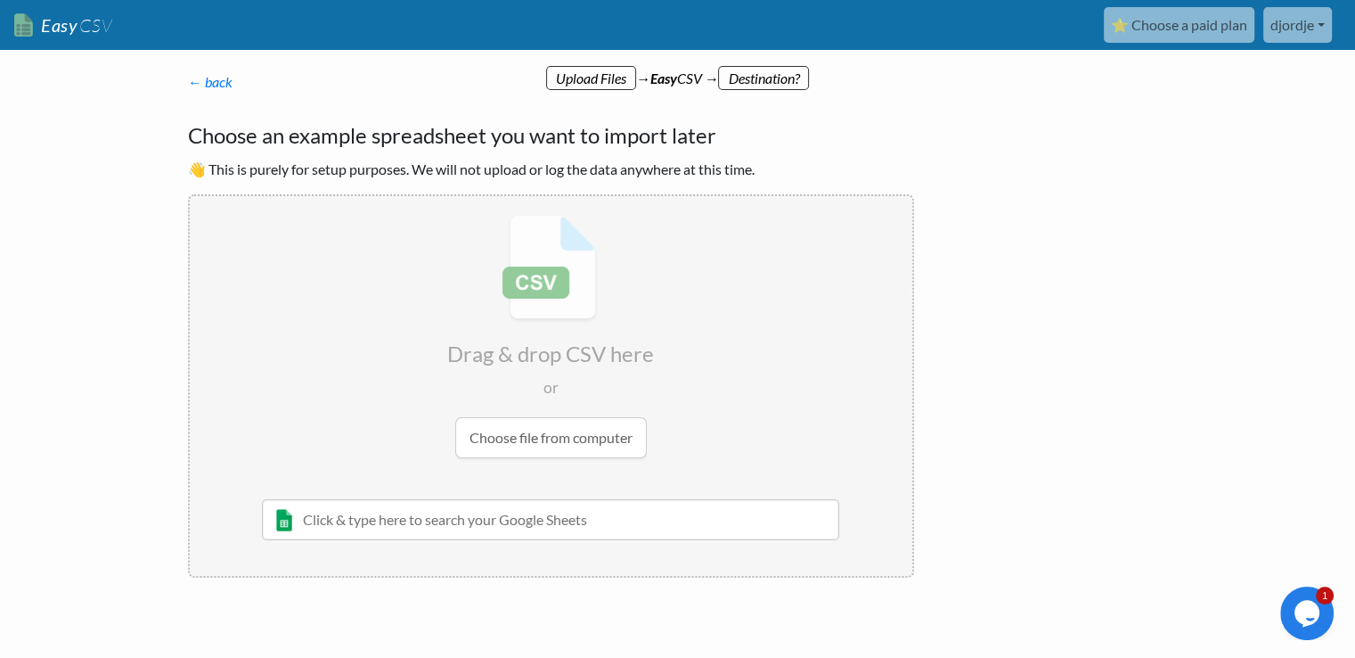
click at [513, 436] on input "file" at bounding box center [551, 336] width 723 height 281
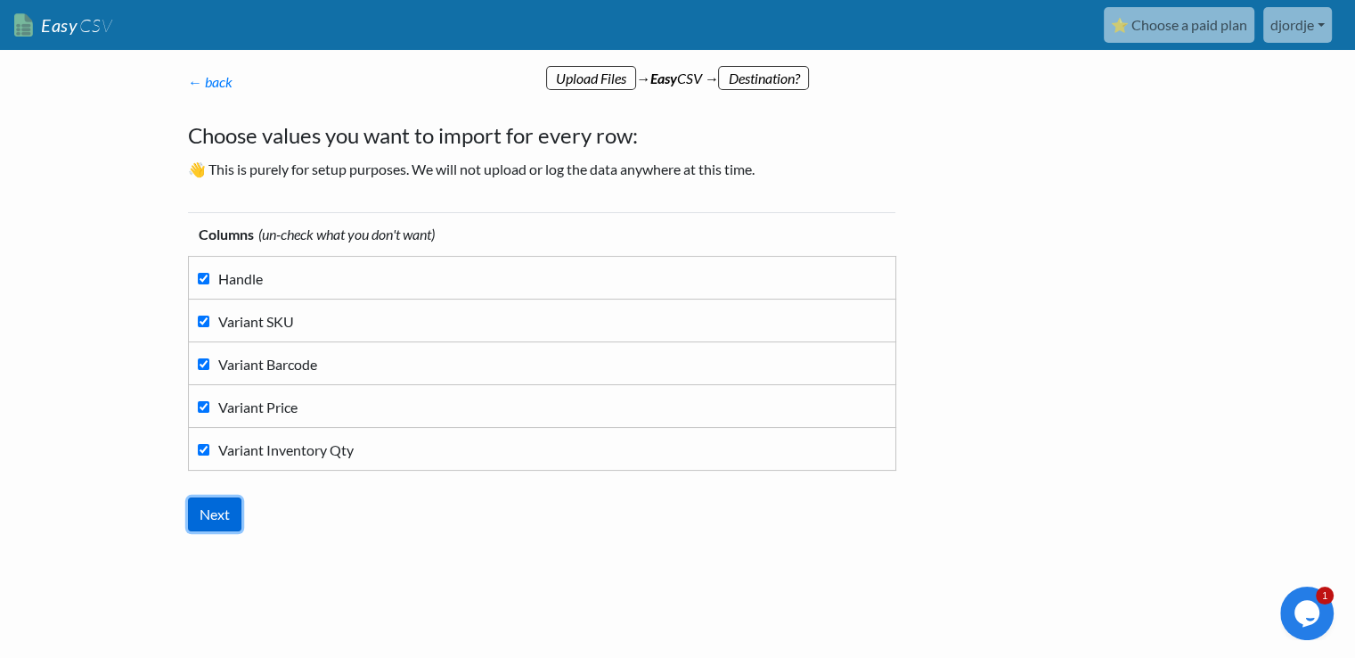
click at [211, 522] on input "Next" at bounding box center [214, 514] width 53 height 34
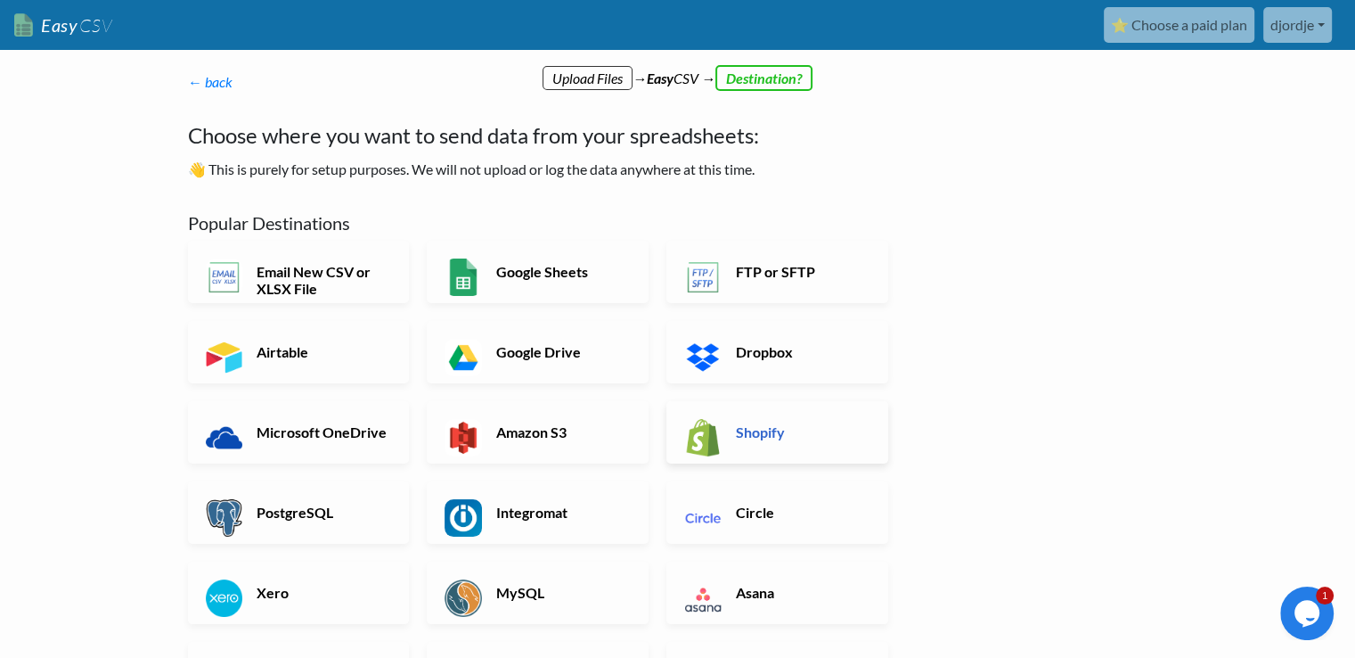
click at [724, 427] on link "Shopify" at bounding box center [778, 432] width 222 height 62
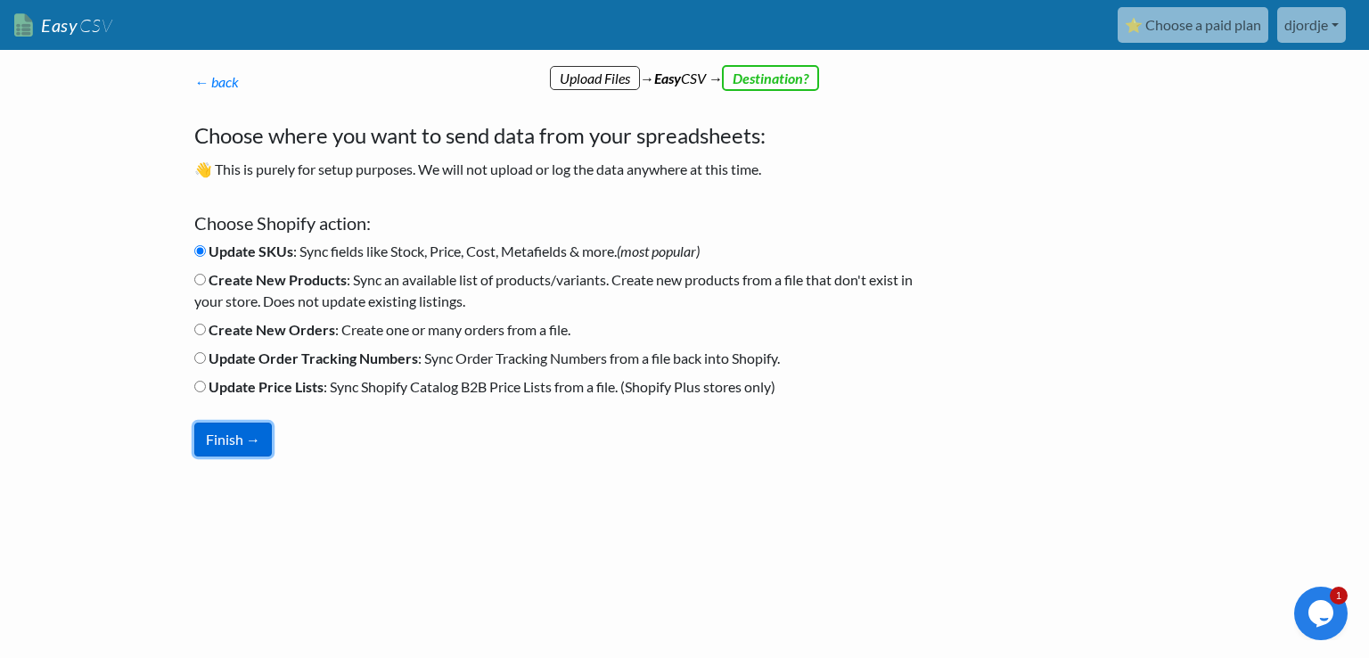
click at [244, 446] on button "Finish →" at bounding box center [233, 439] width 78 height 34
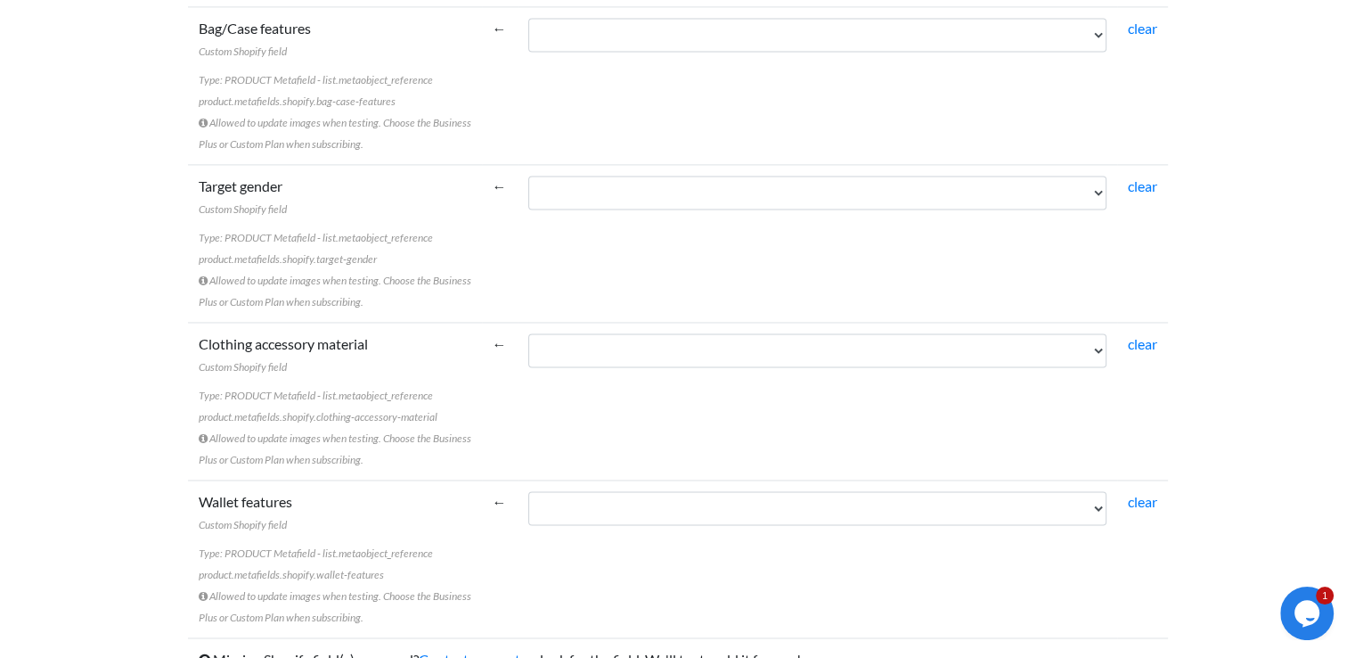
scroll to position [2718, 0]
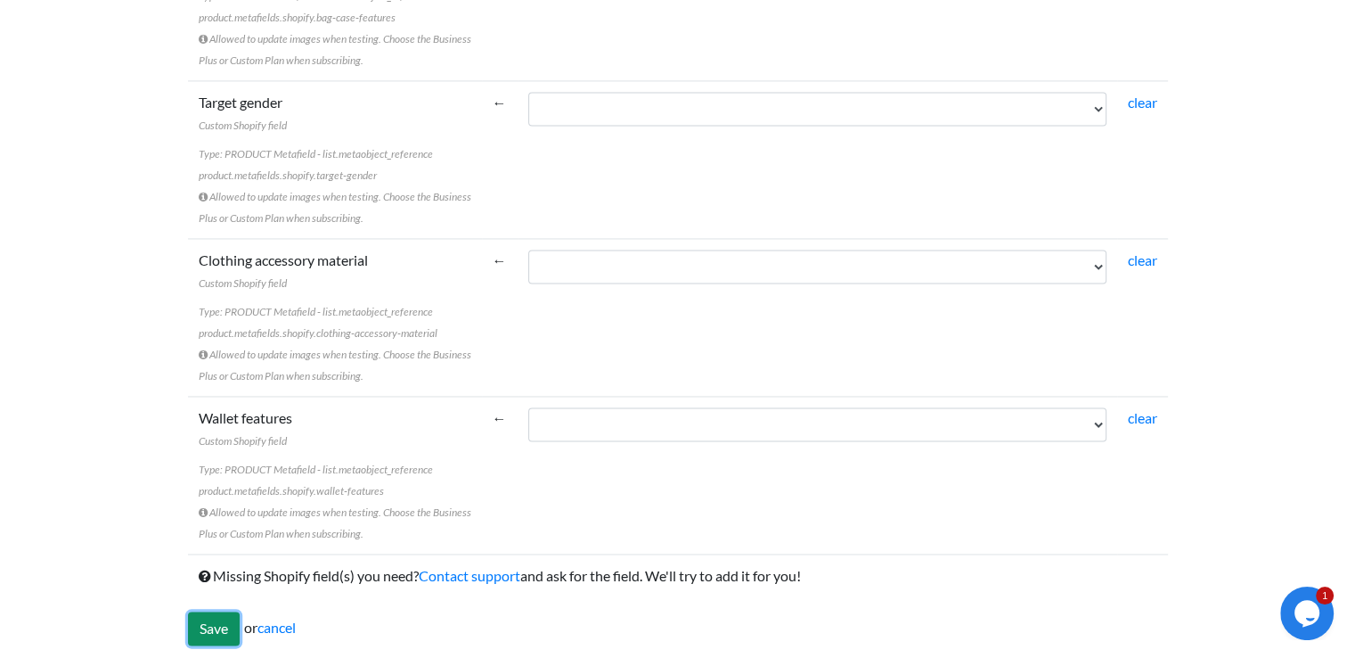
click at [206, 621] on input "Save" at bounding box center [214, 628] width 52 height 34
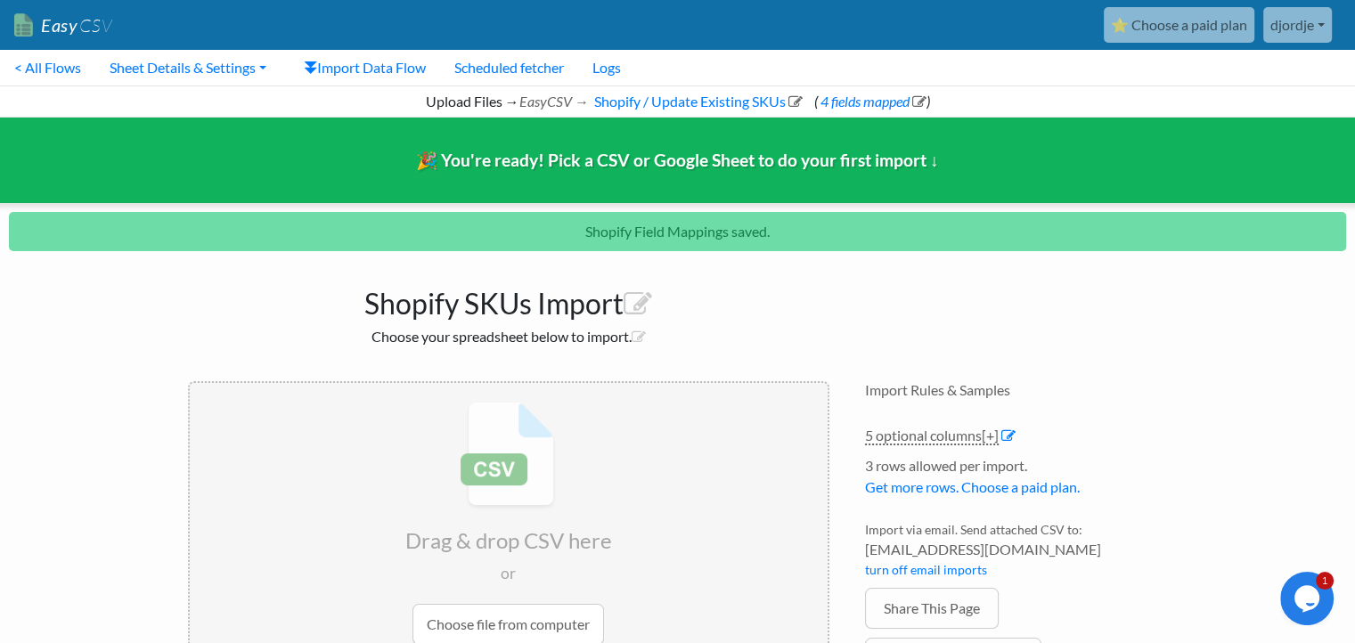
scroll to position [150, 0]
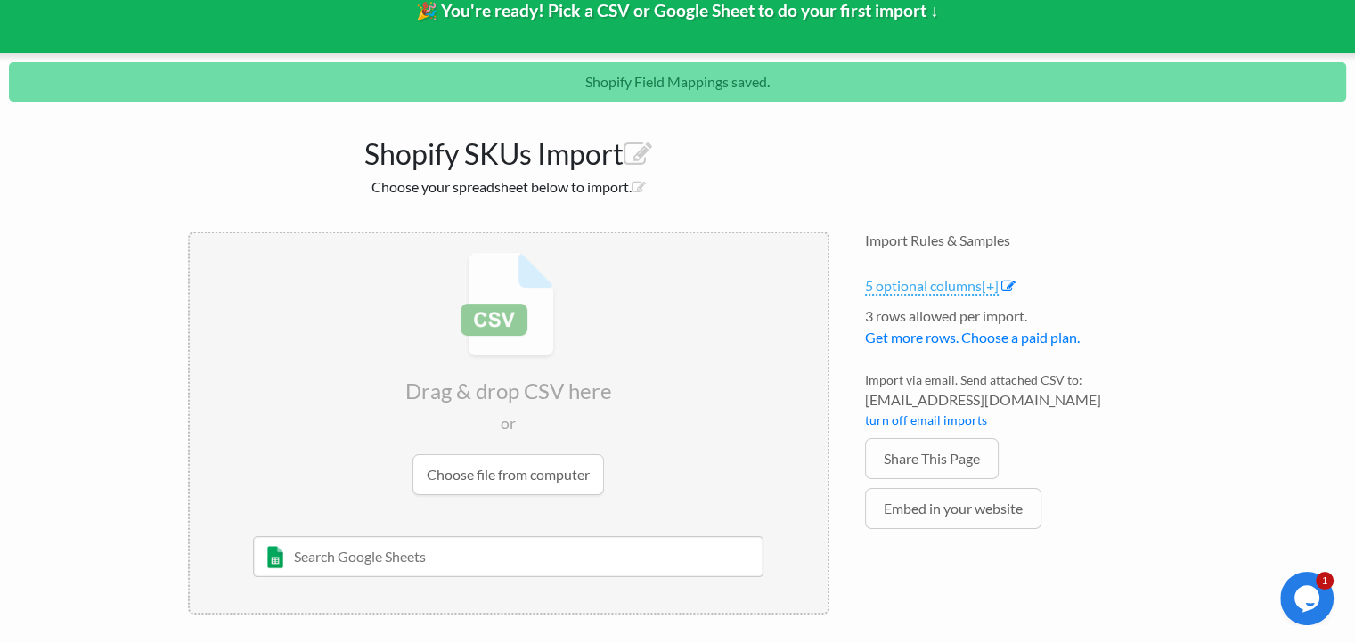
click at [995, 285] on span "[+]" at bounding box center [990, 285] width 17 height 17
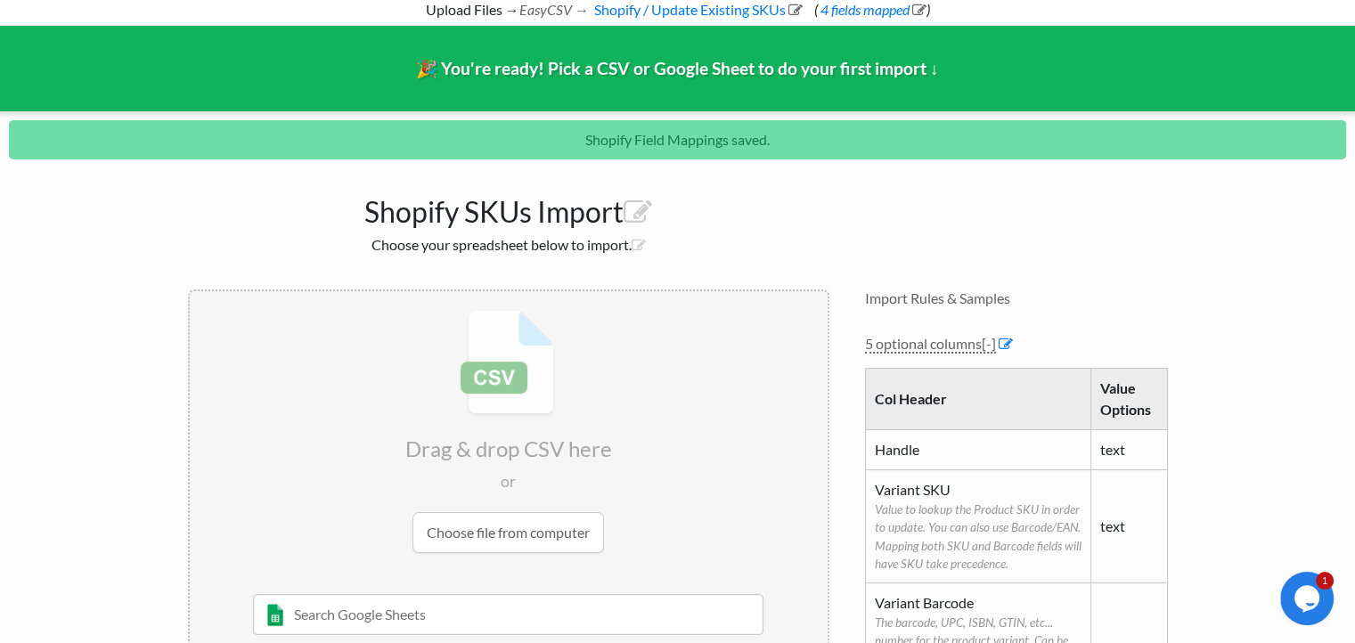
scroll to position [0, 0]
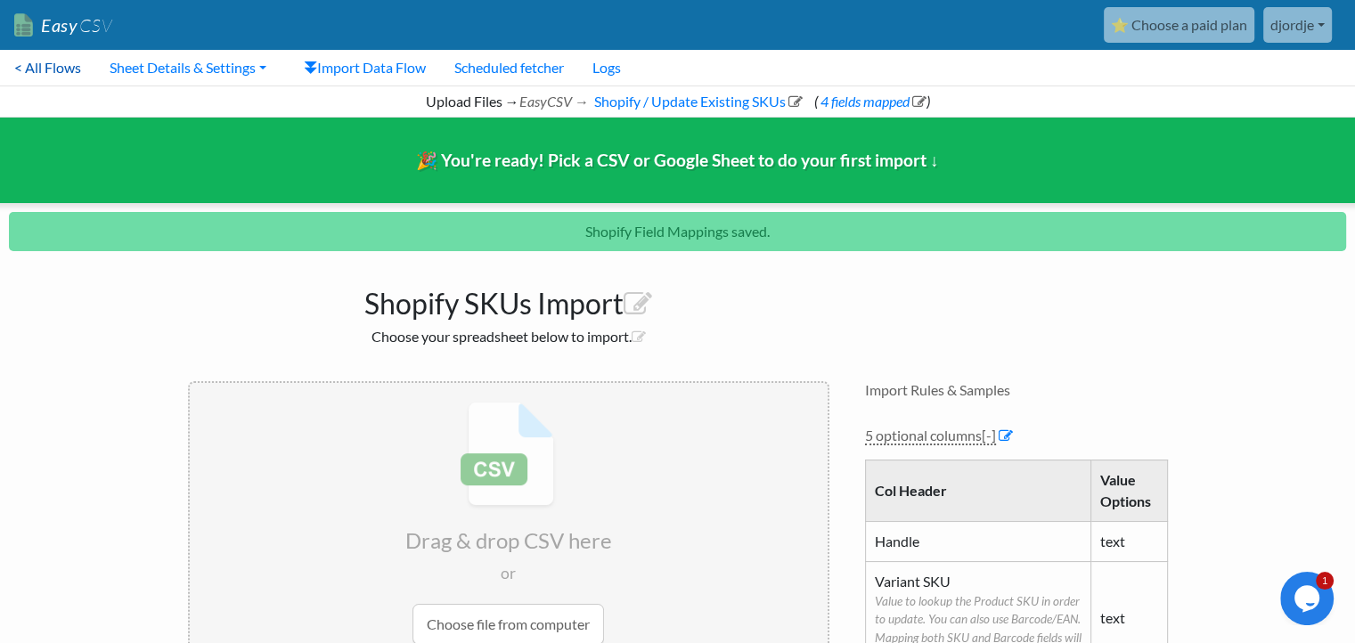
click at [61, 70] on link "< All Flows" at bounding box center [47, 68] width 95 height 36
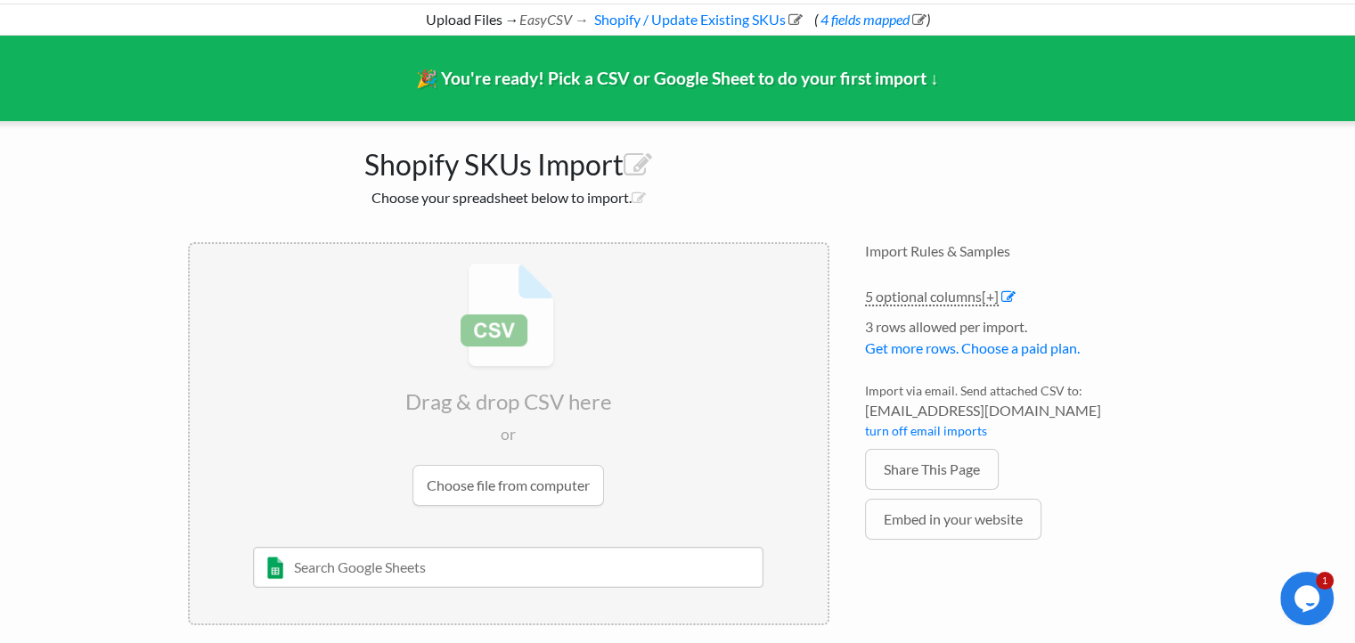
scroll to position [93, 0]
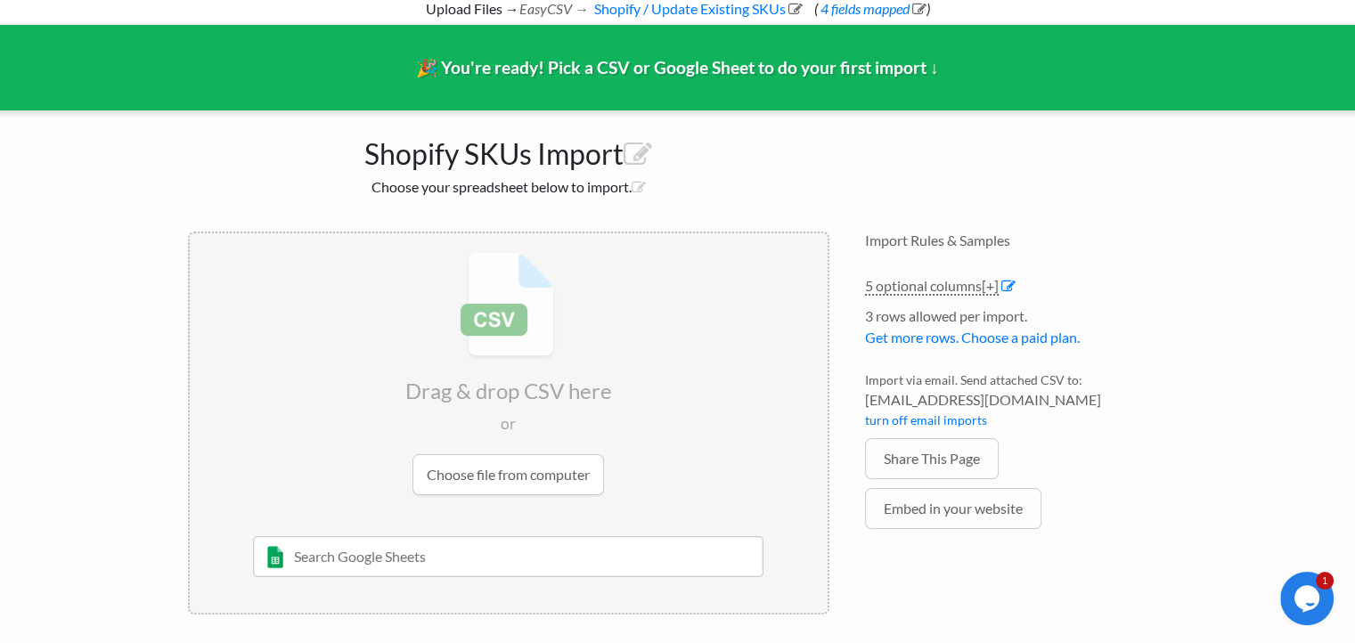
click at [531, 475] on input "file" at bounding box center [509, 373] width 638 height 281
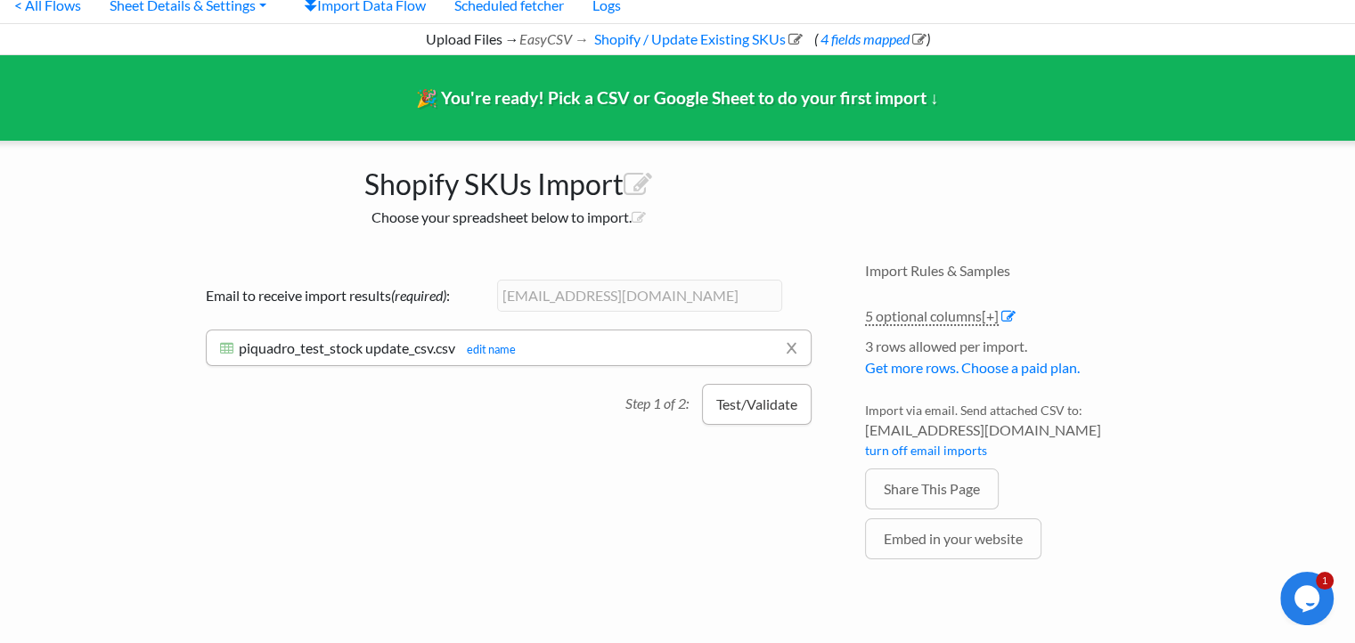
click at [749, 405] on button "Test/Validate" at bounding box center [757, 404] width 110 height 41
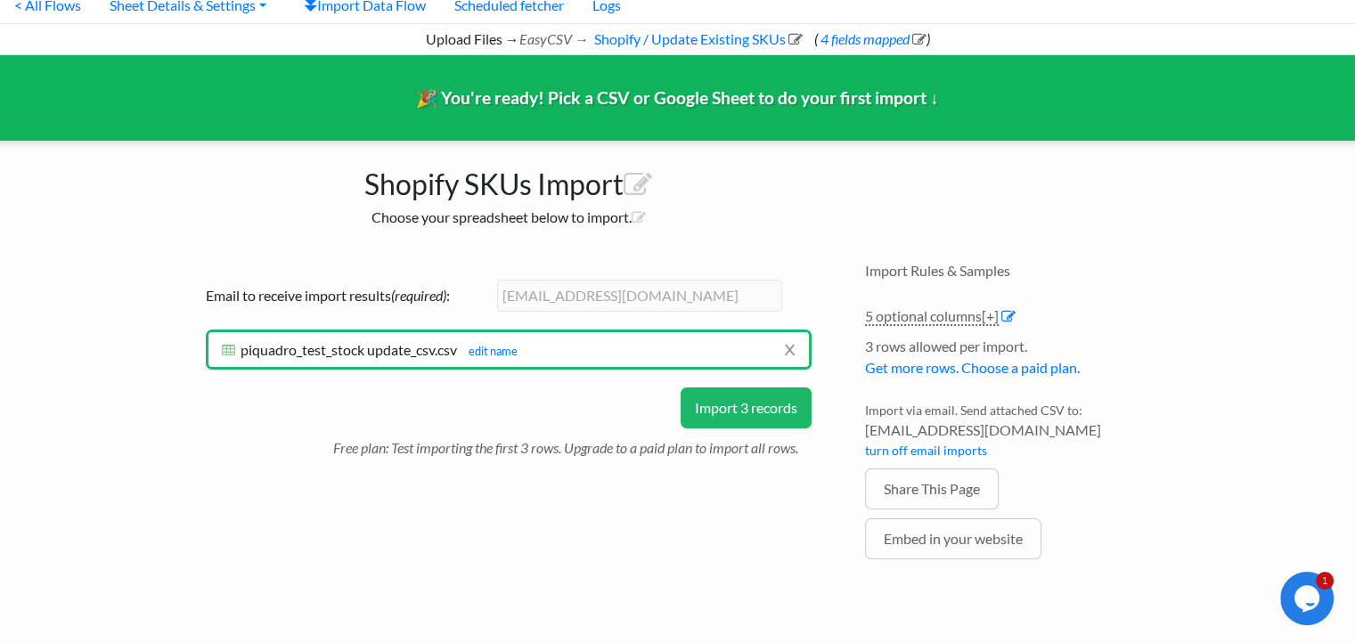
click at [731, 418] on button "Import 3 records" at bounding box center [746, 408] width 131 height 41
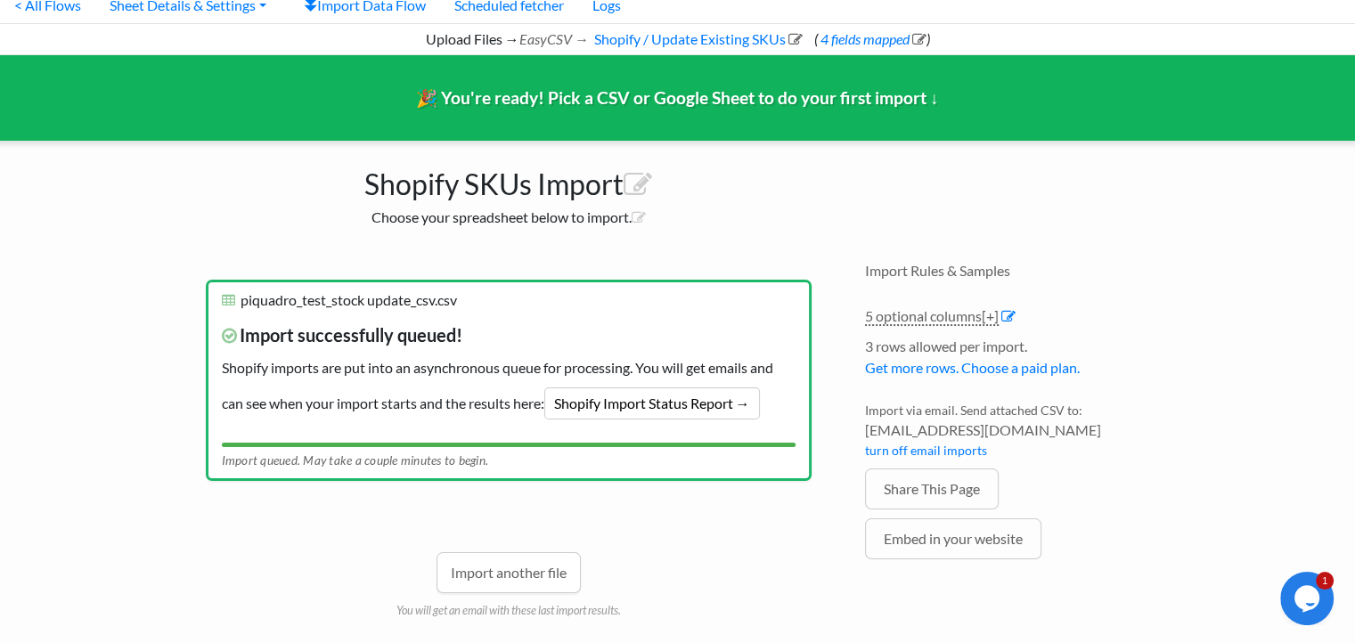
scroll to position [0, 0]
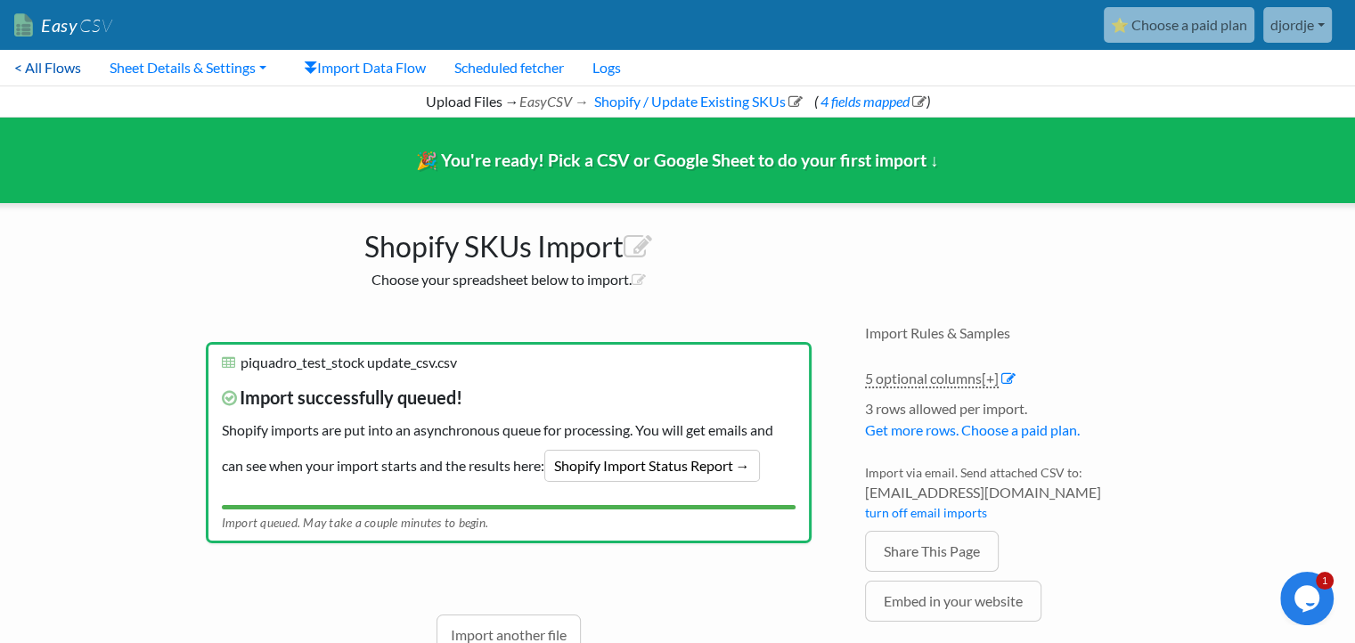
click at [50, 66] on link "< All Flows" at bounding box center [47, 68] width 95 height 36
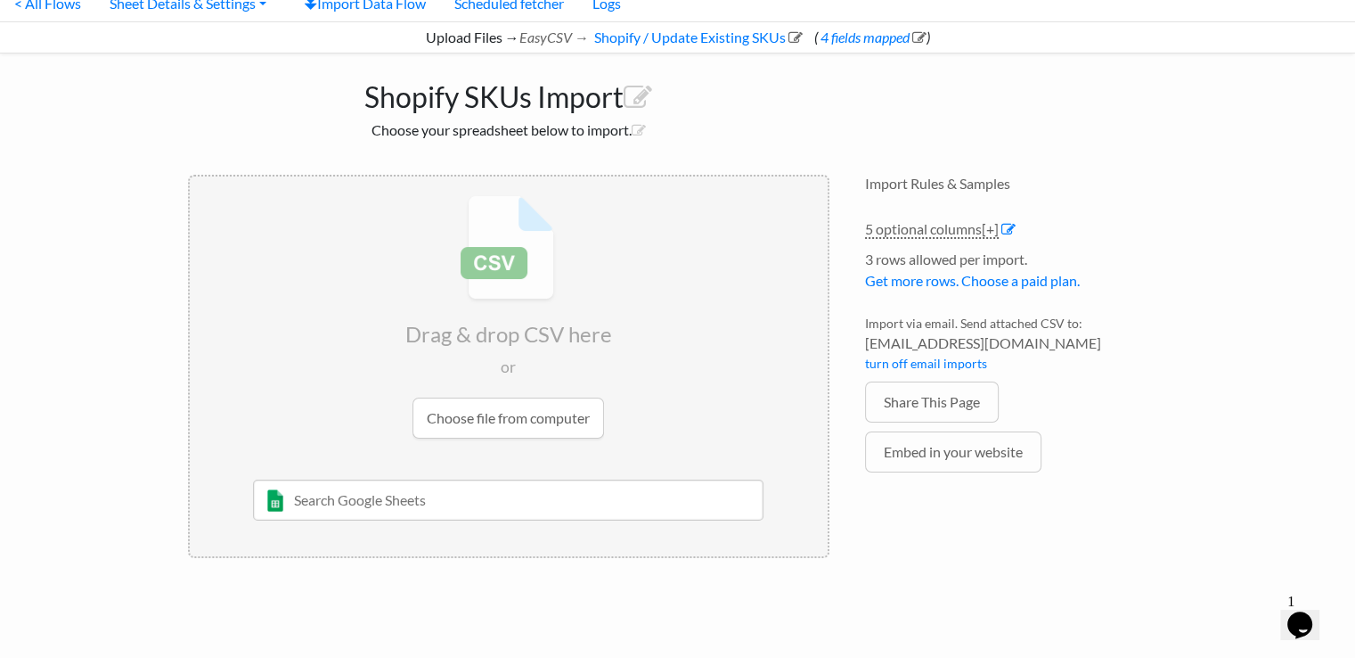
scroll to position [68, 0]
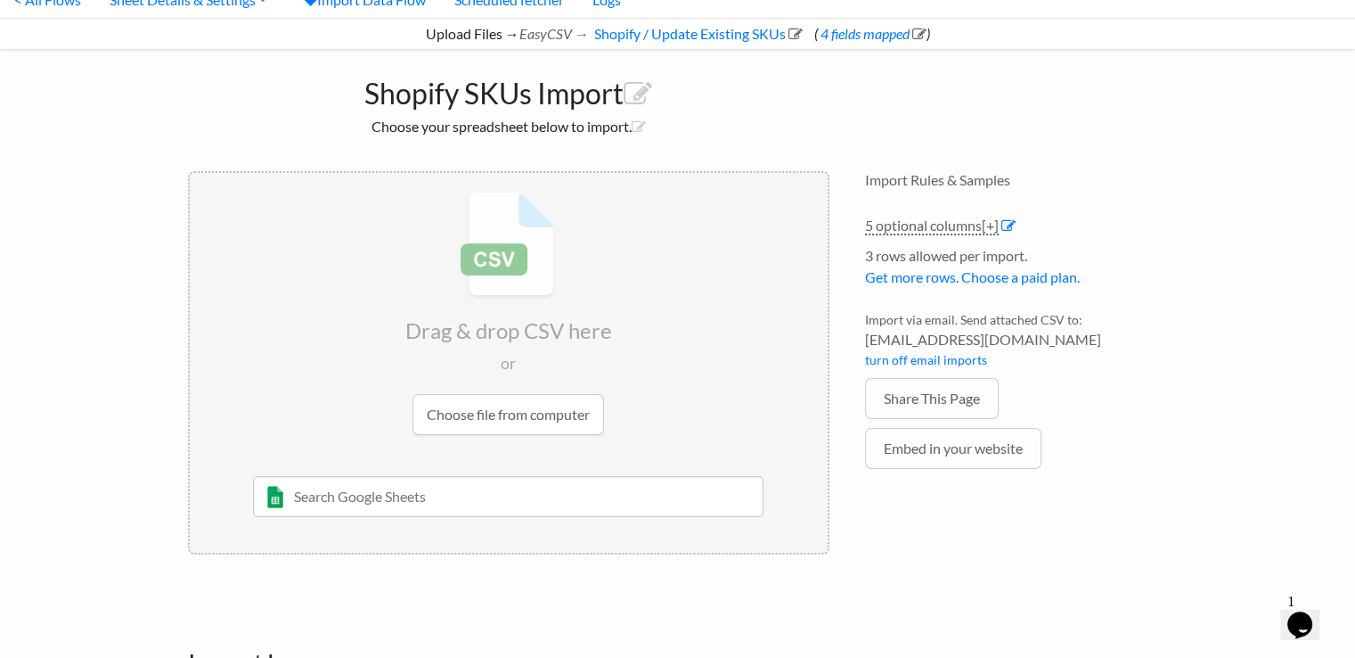
click at [540, 403] on input "file" at bounding box center [509, 313] width 638 height 281
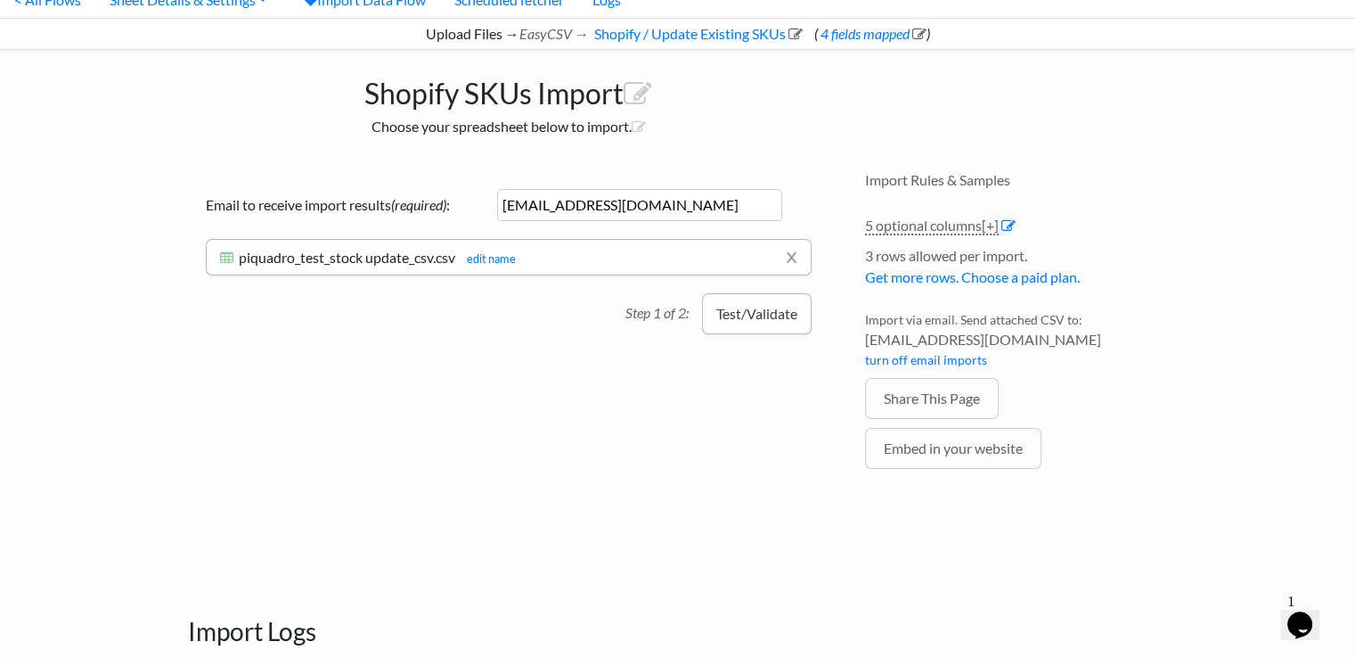
click at [761, 324] on button "Test/Validate" at bounding box center [757, 313] width 110 height 41
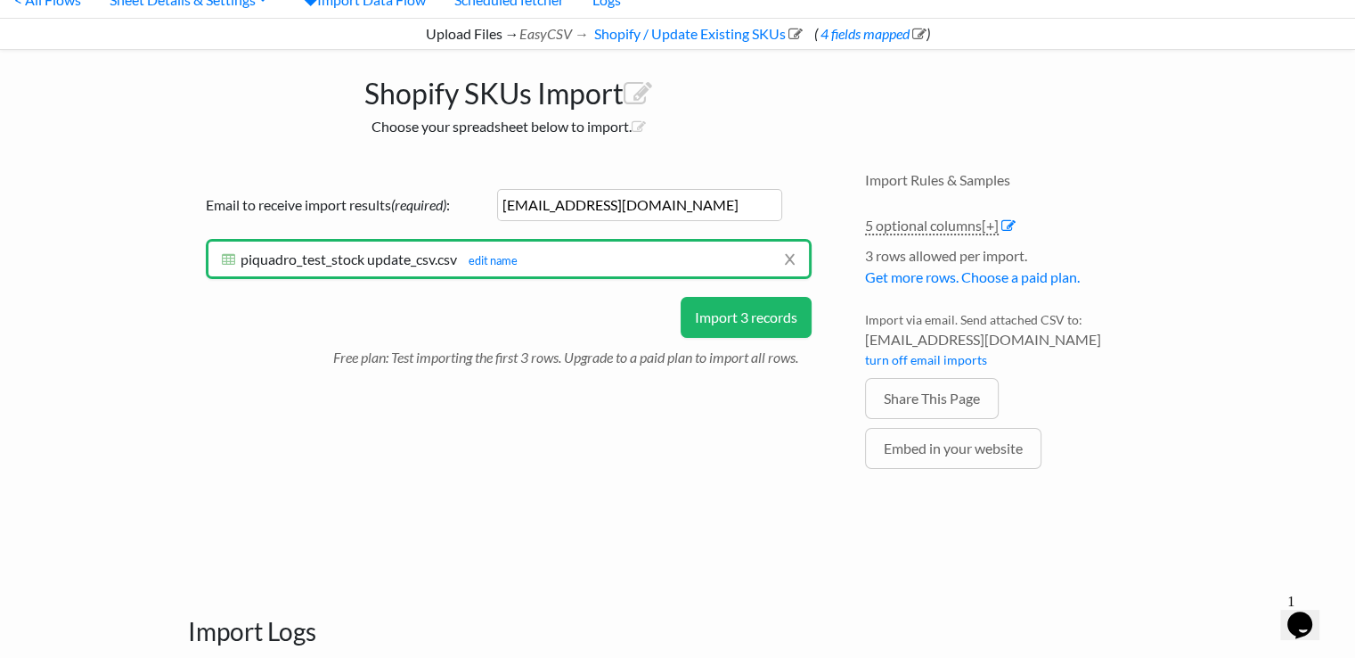
click at [757, 323] on button "Import 3 records" at bounding box center [746, 317] width 131 height 41
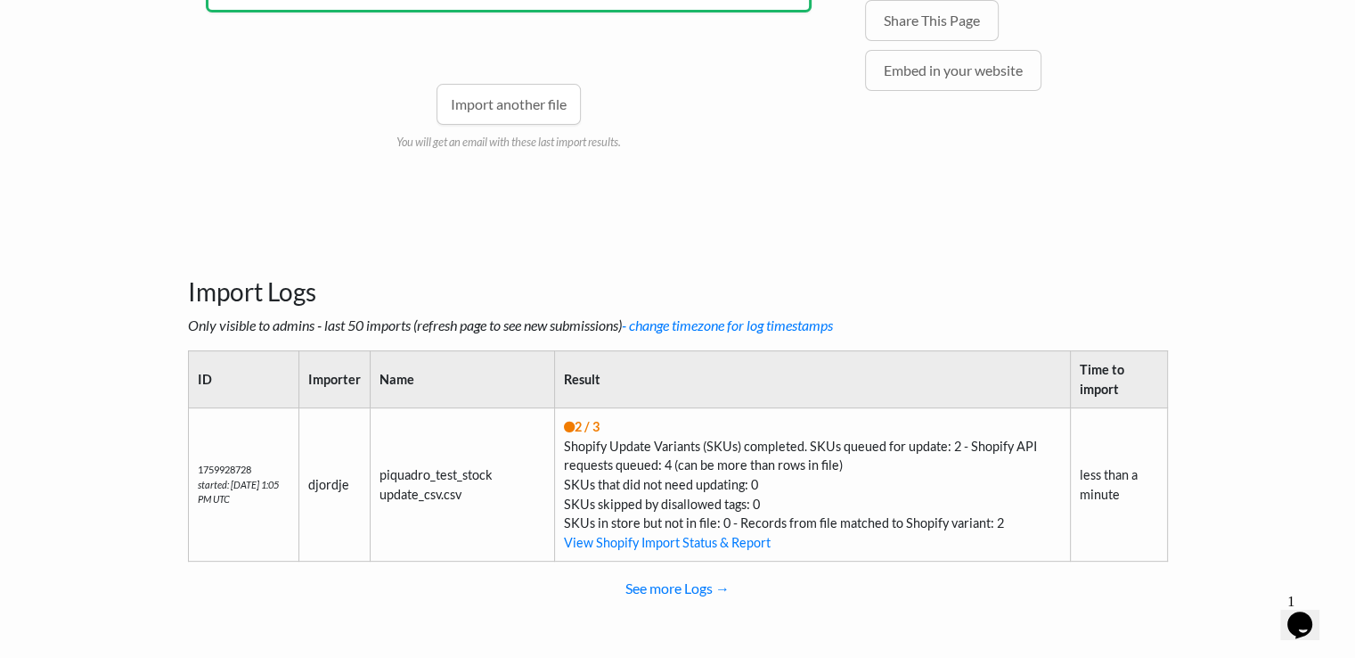
scroll to position [0, 0]
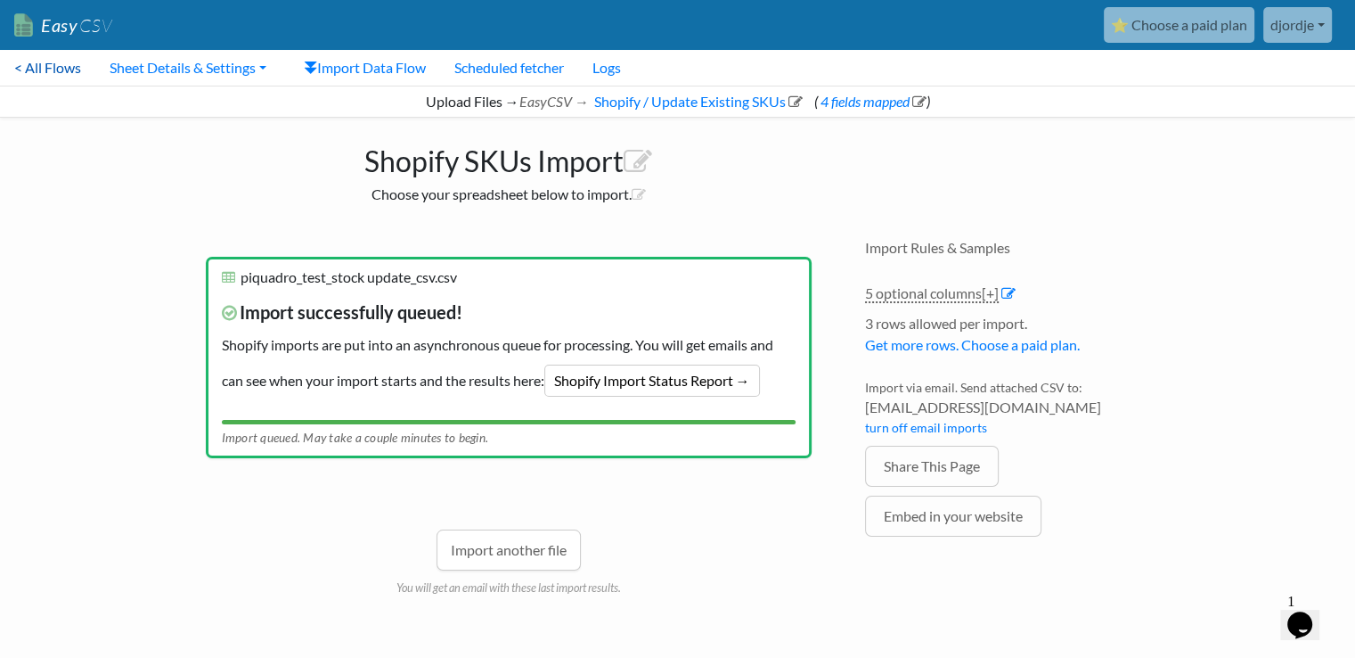
click at [57, 69] on link "< All Flows" at bounding box center [47, 68] width 95 height 36
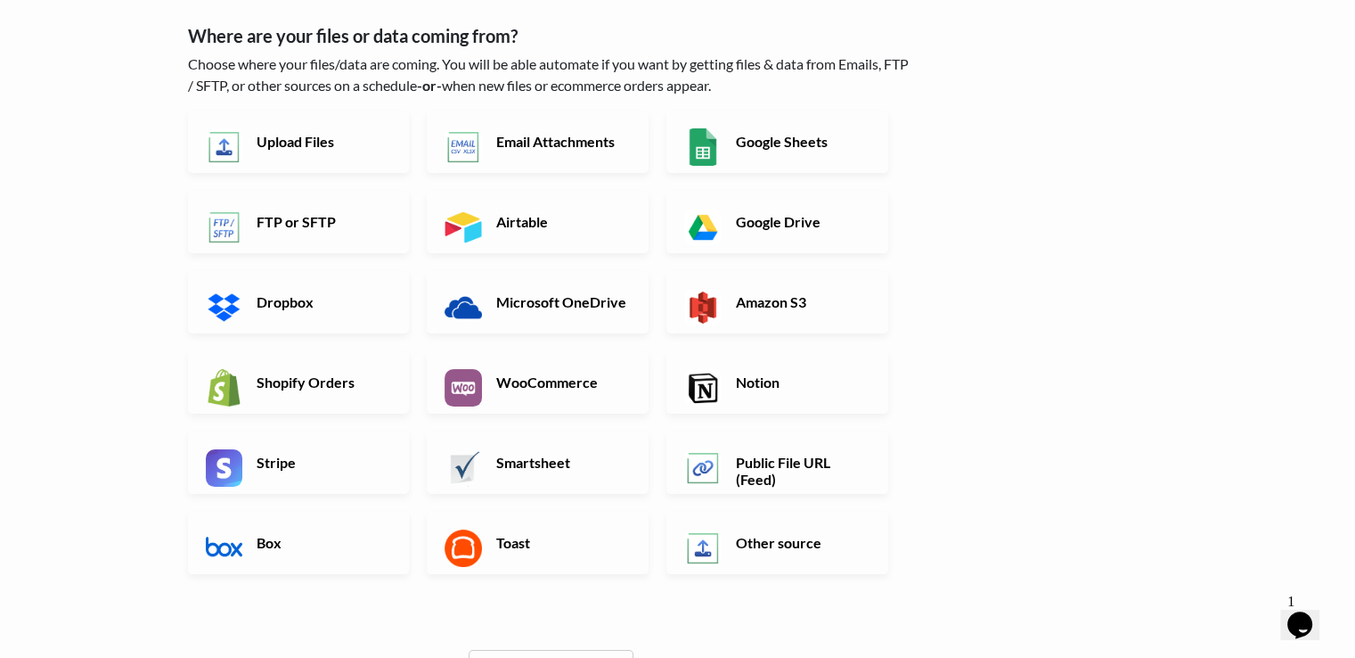
scroll to position [87, 0]
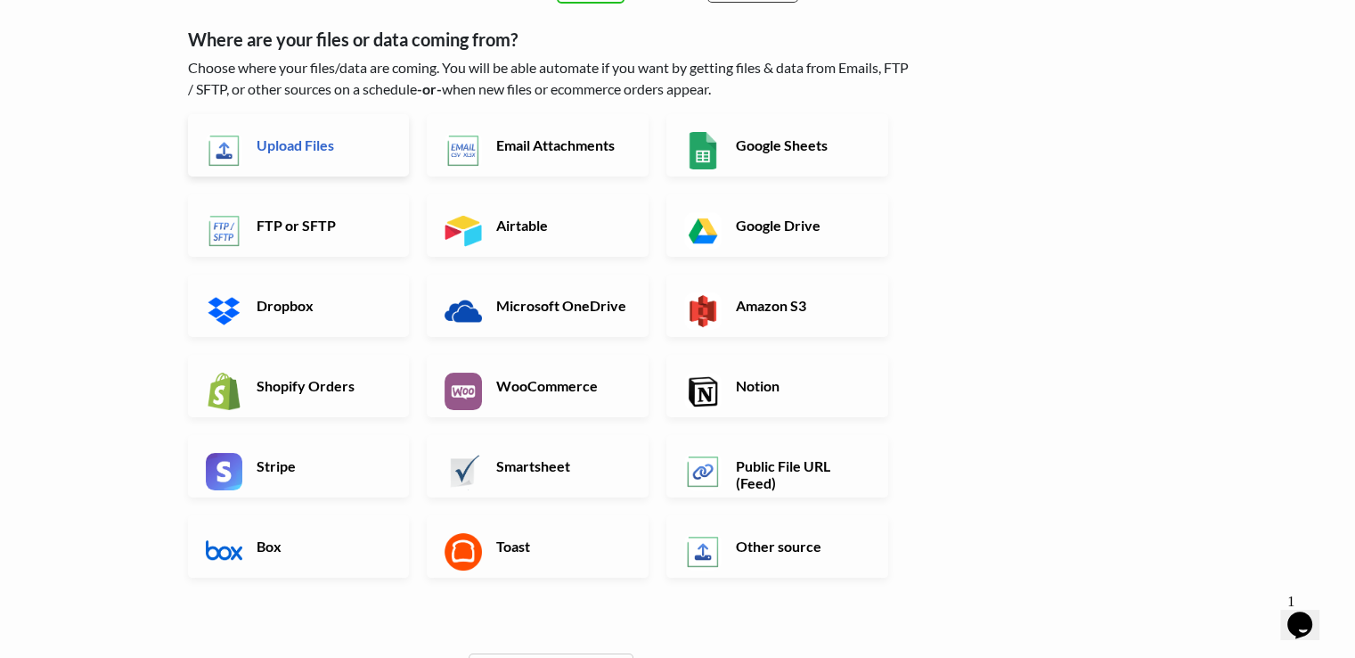
click at [329, 150] on h6 "Upload Files" at bounding box center [322, 144] width 140 height 17
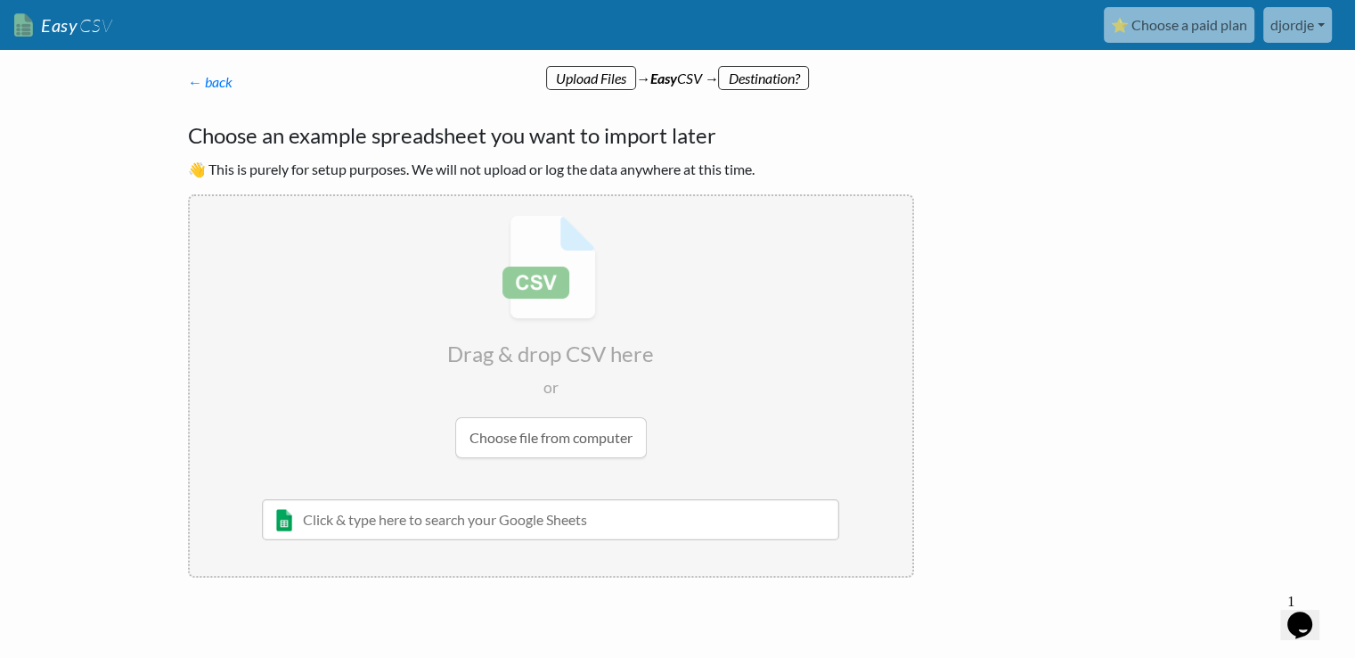
click at [563, 439] on input "file" at bounding box center [551, 336] width 723 height 281
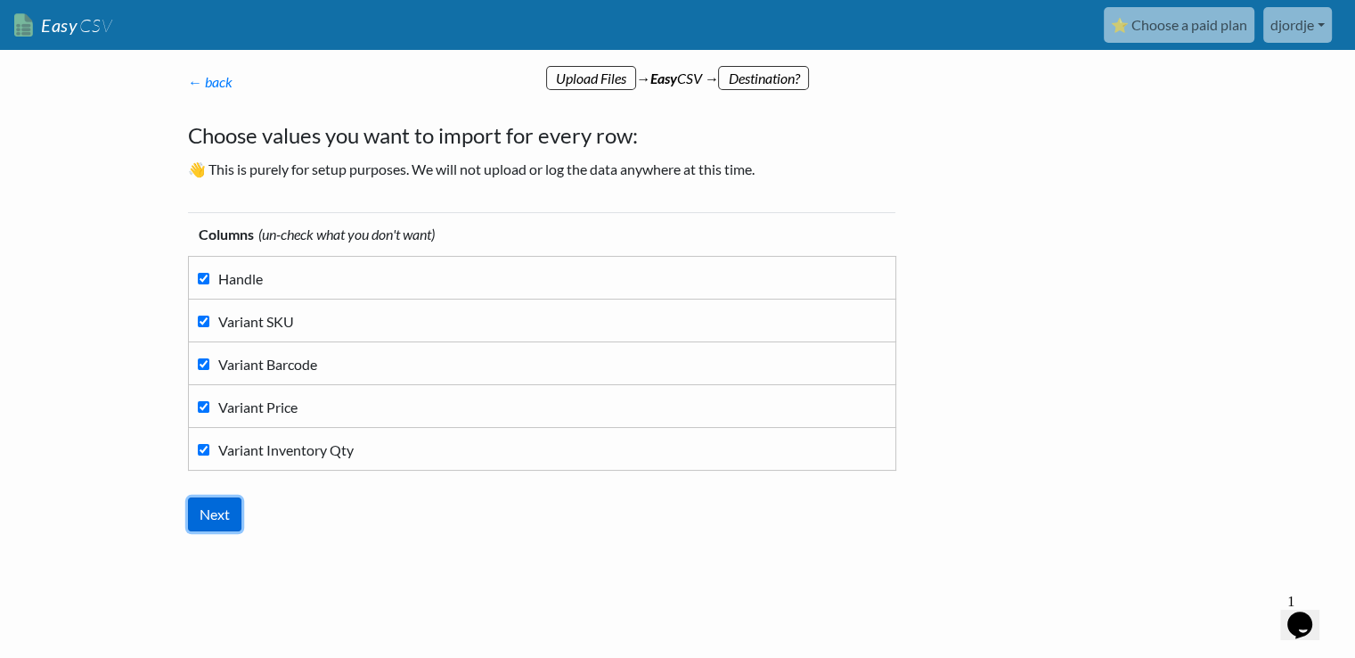
click at [218, 519] on input "Next" at bounding box center [214, 514] width 53 height 34
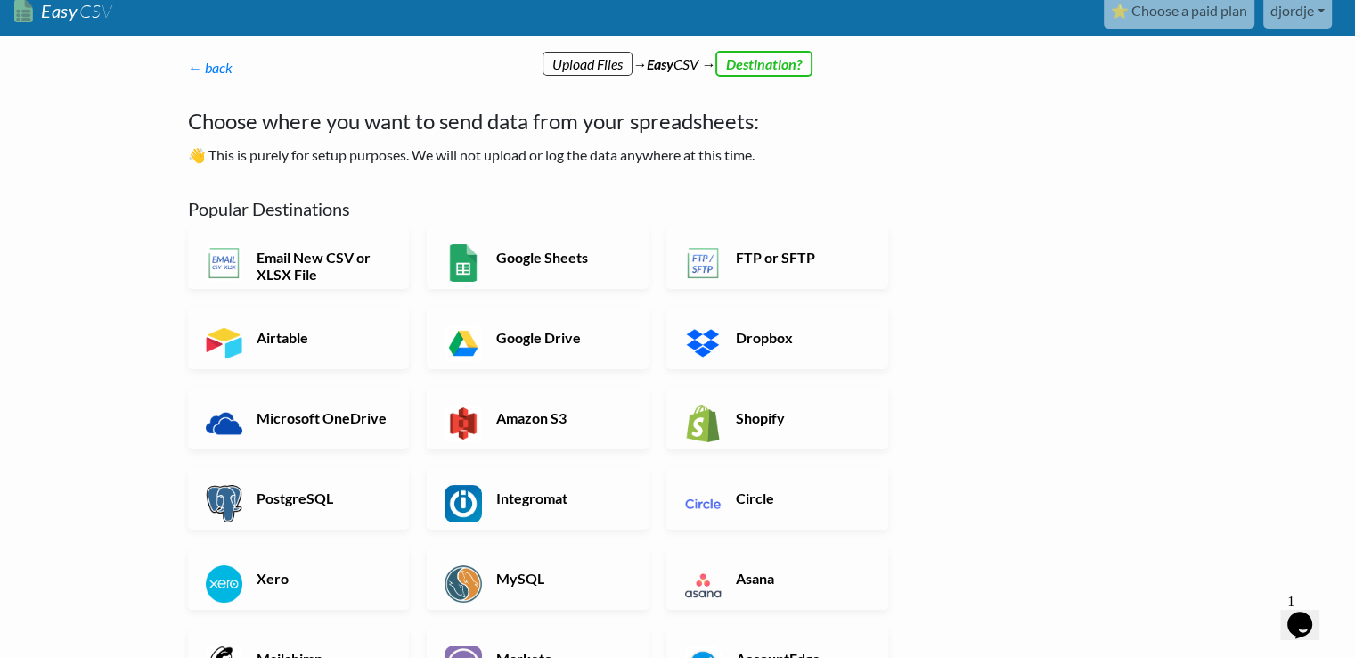
scroll to position [30, 0]
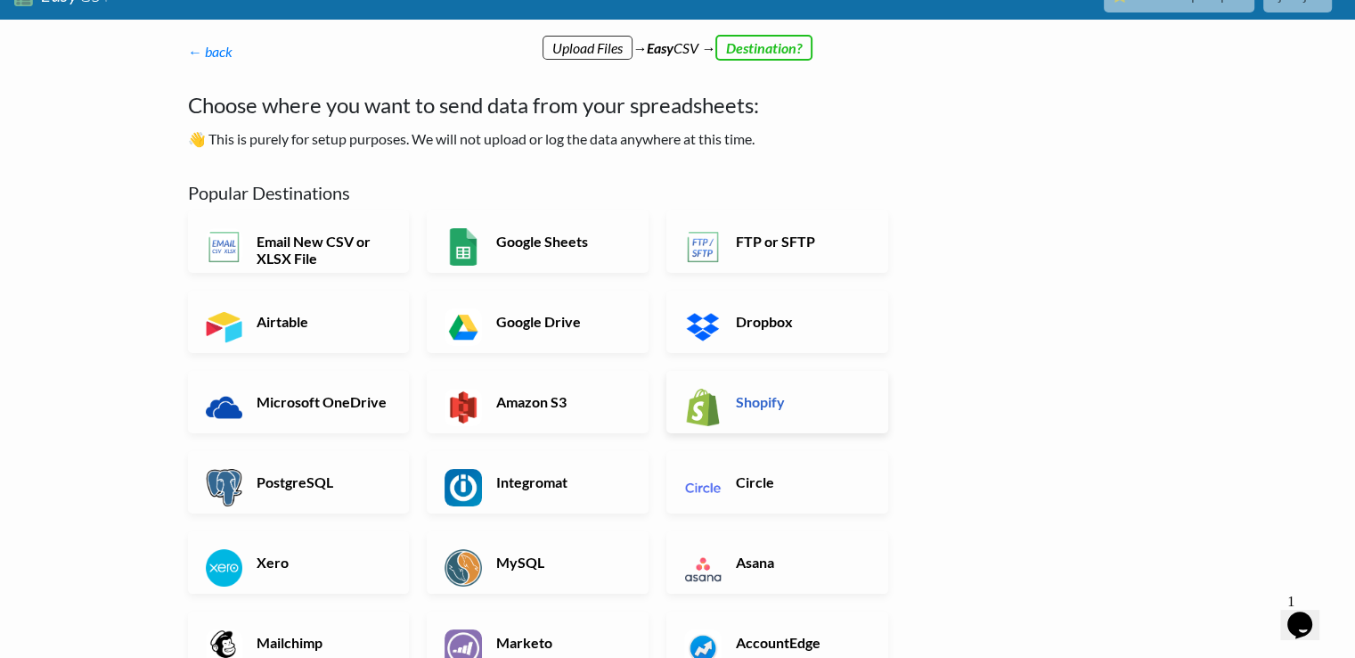
click at [752, 407] on h6 "Shopify" at bounding box center [802, 401] width 140 height 17
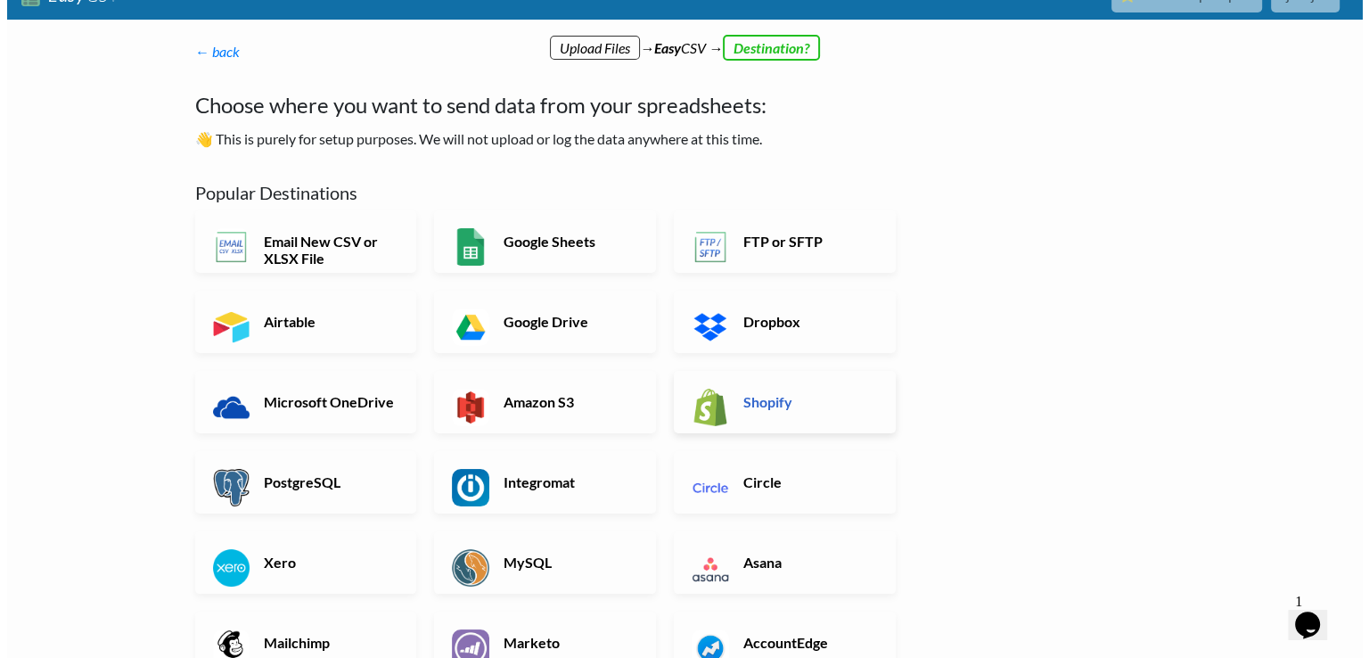
scroll to position [0, 0]
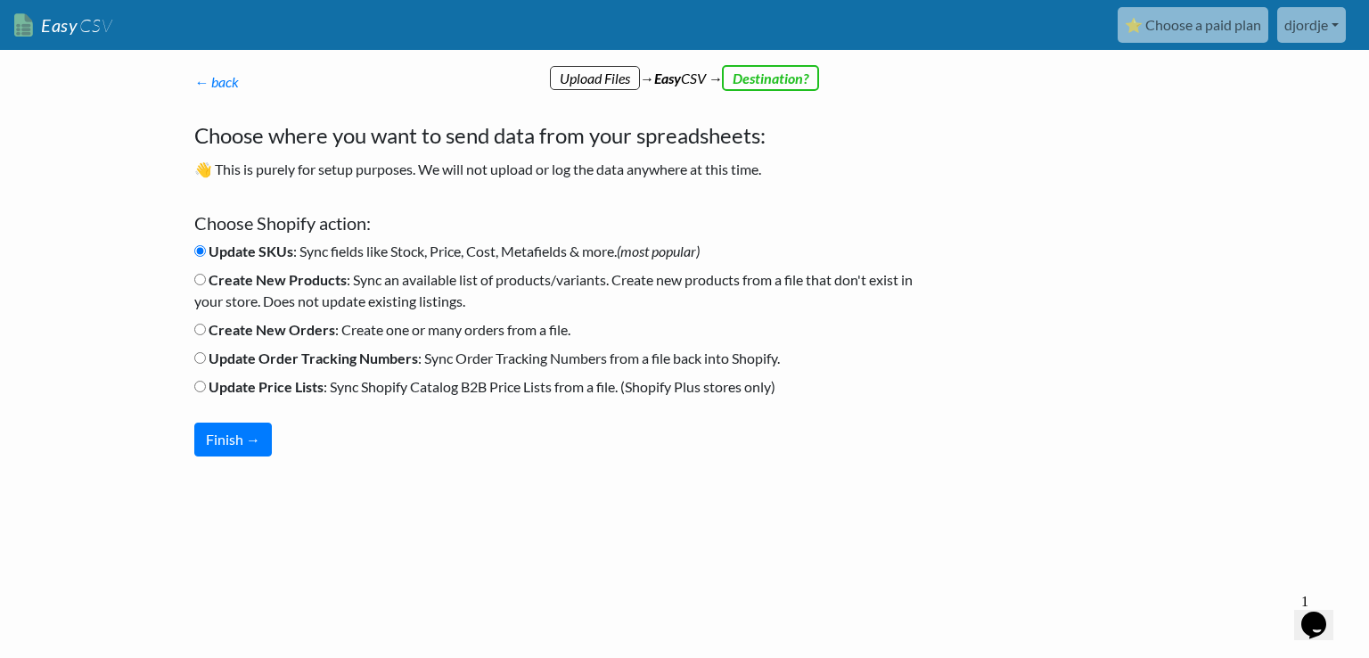
click at [1173, 26] on link "⭐ Choose a paid plan" at bounding box center [1193, 25] width 151 height 36
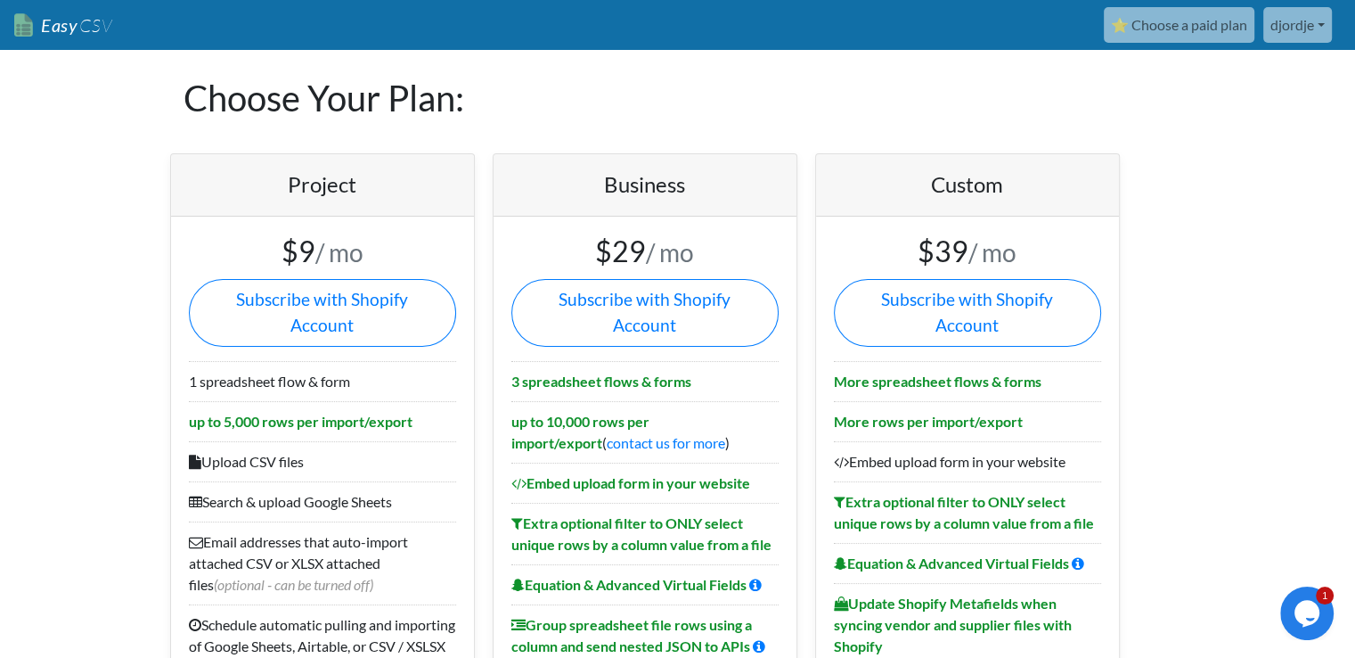
click at [72, 26] on link "Easy CSV" at bounding box center [63, 25] width 98 height 37
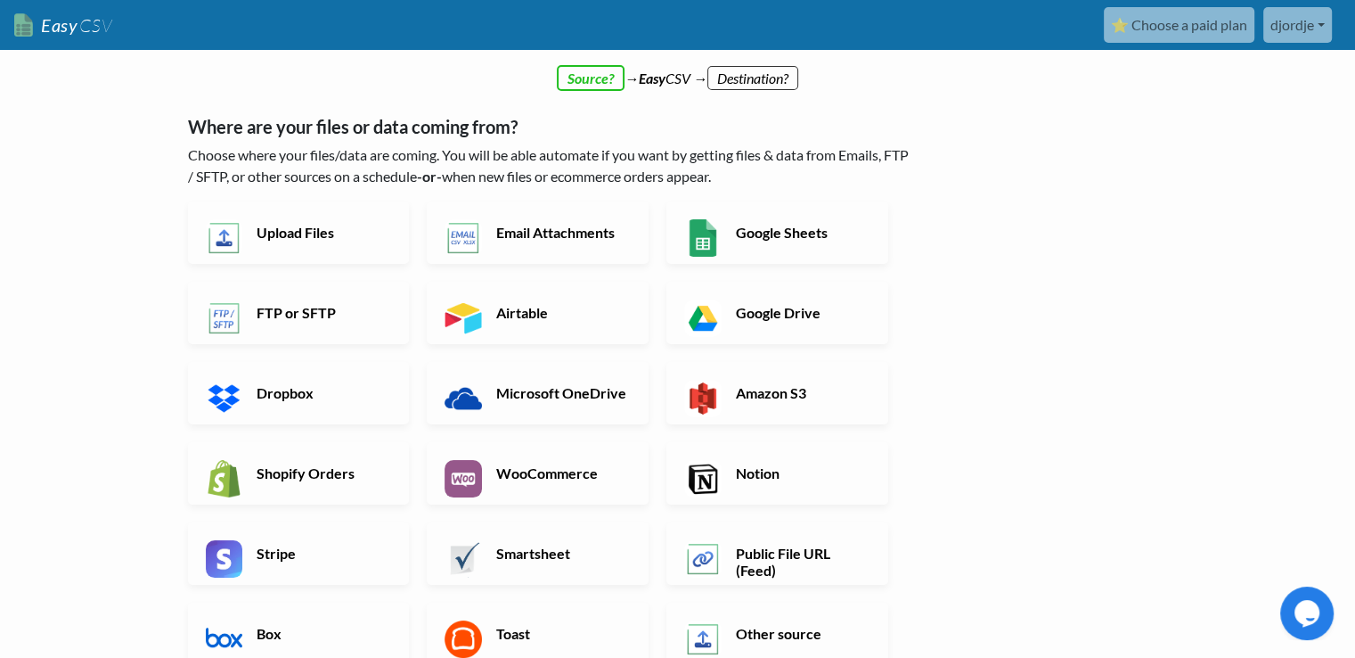
click at [1319, 22] on link "djordje" at bounding box center [1298, 25] width 69 height 36
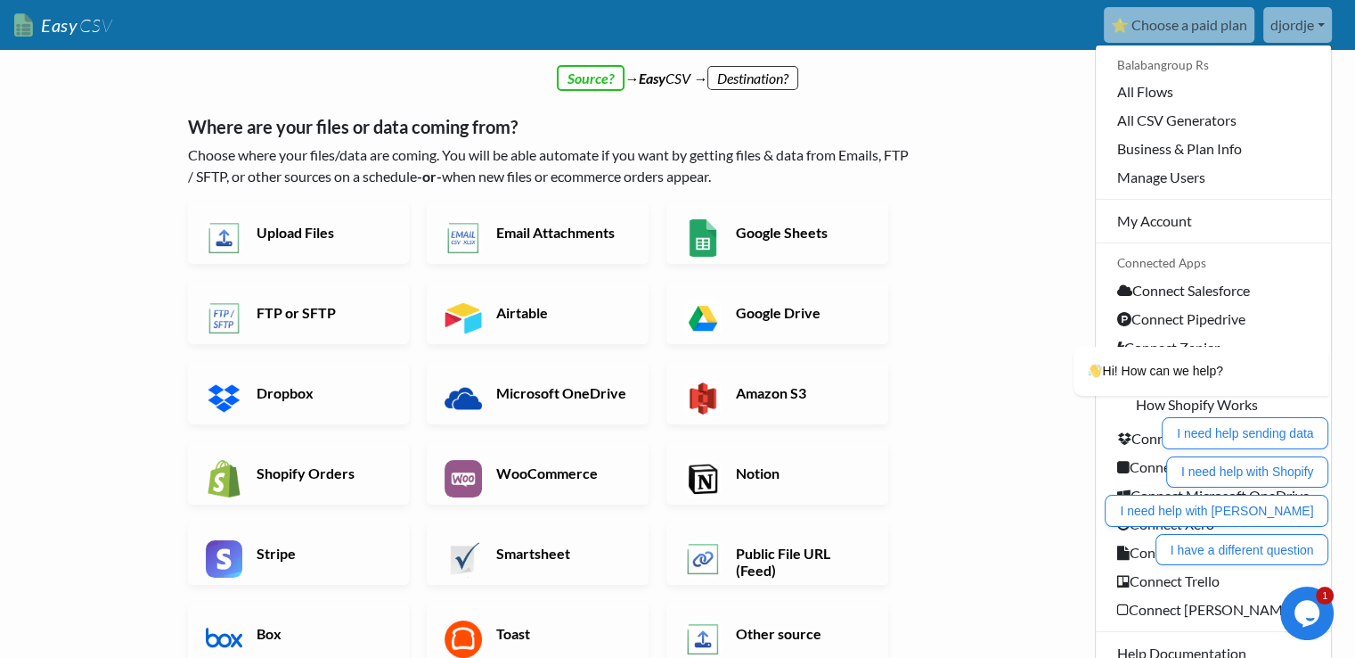
click at [1319, 22] on link "djordje" at bounding box center [1298, 25] width 69 height 36
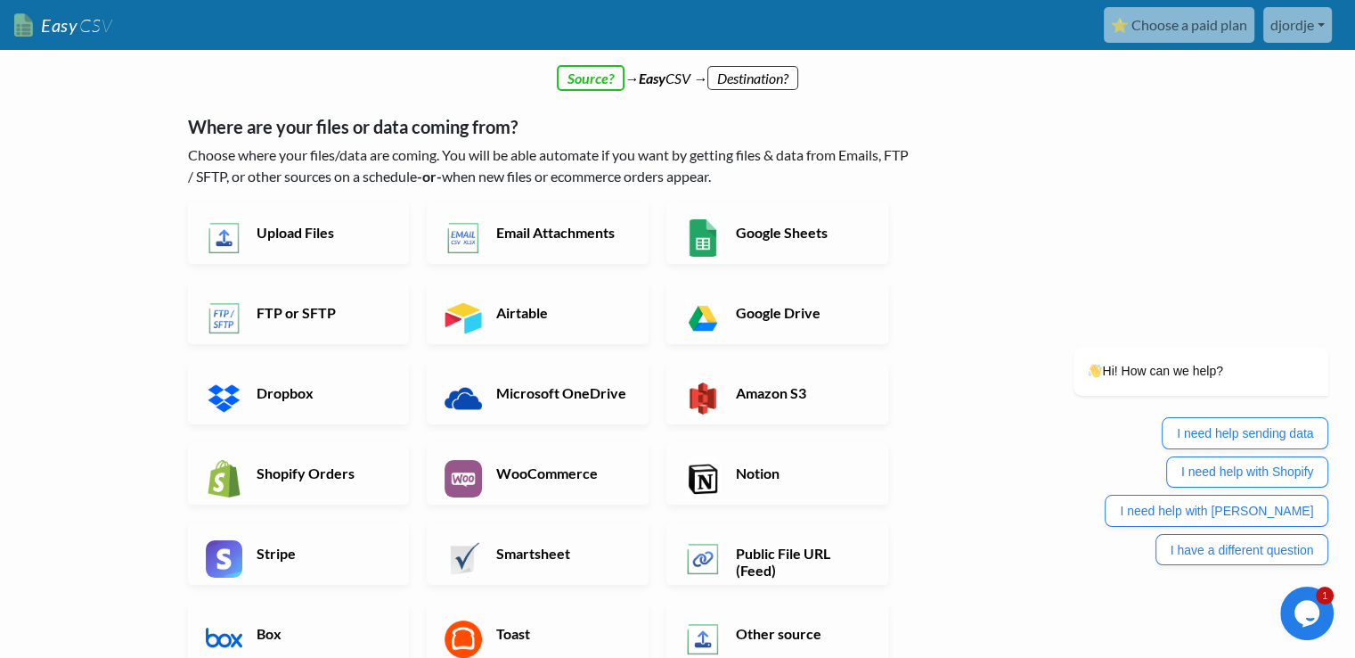
click at [1319, 22] on link "djordje" at bounding box center [1298, 25] width 69 height 36
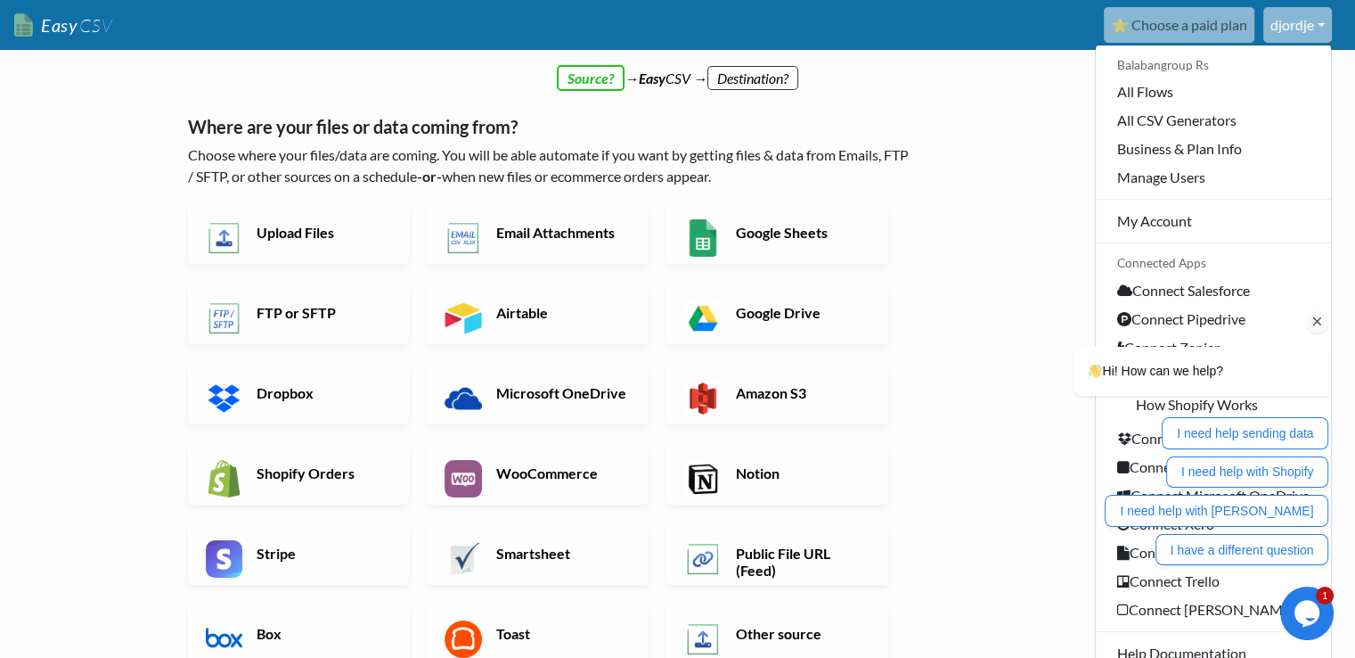
click at [1320, 327] on icon "Chat attention grabber" at bounding box center [1318, 322] width 16 height 16
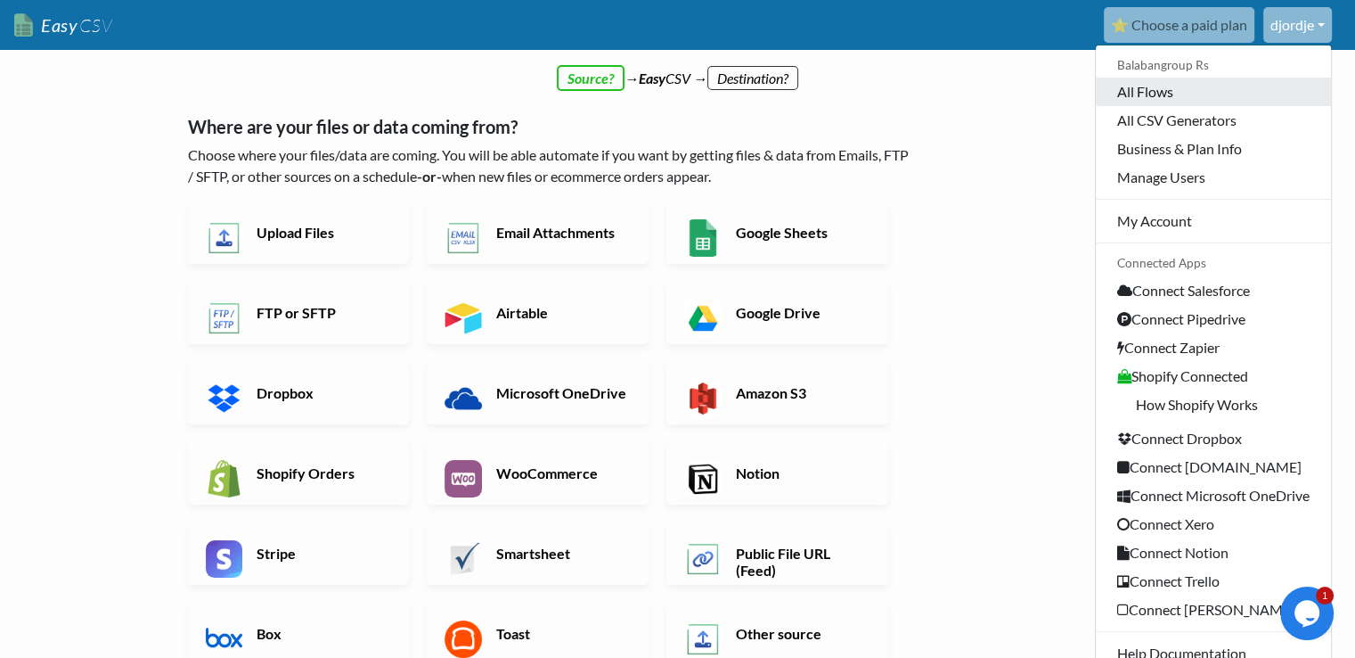
click at [1195, 99] on link "All Flows" at bounding box center [1213, 92] width 235 height 29
